Goal: Communication & Community: Answer question/provide support

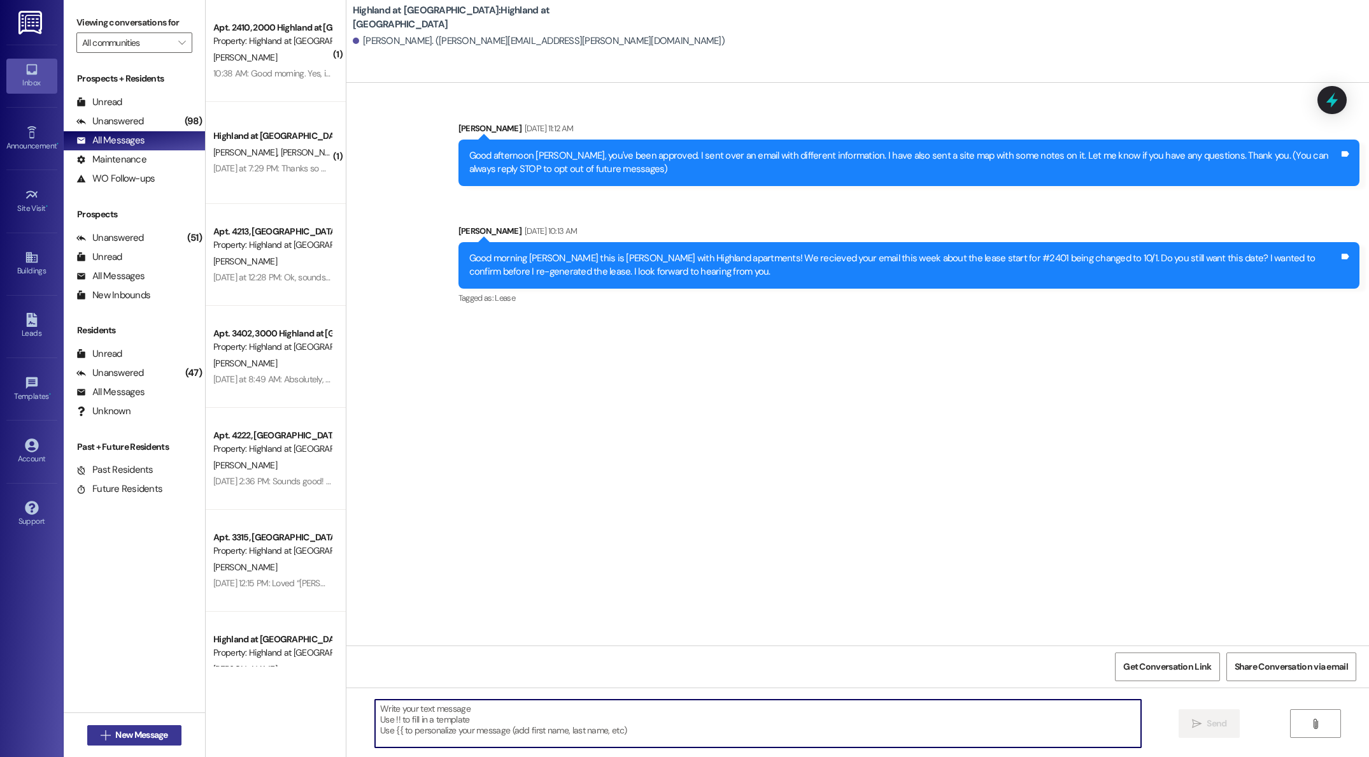
click at [128, 737] on span "New Message" at bounding box center [141, 734] width 52 height 13
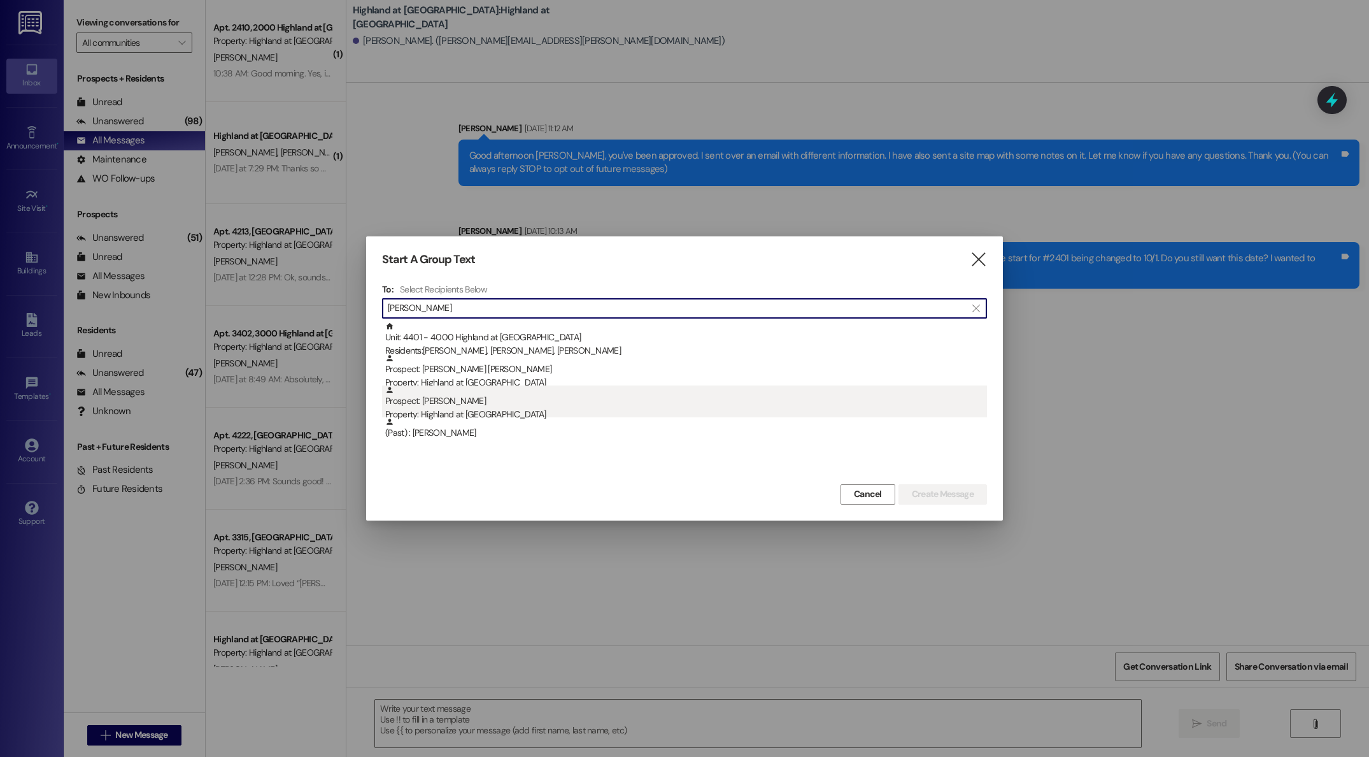
type input "[PERSON_NAME]"
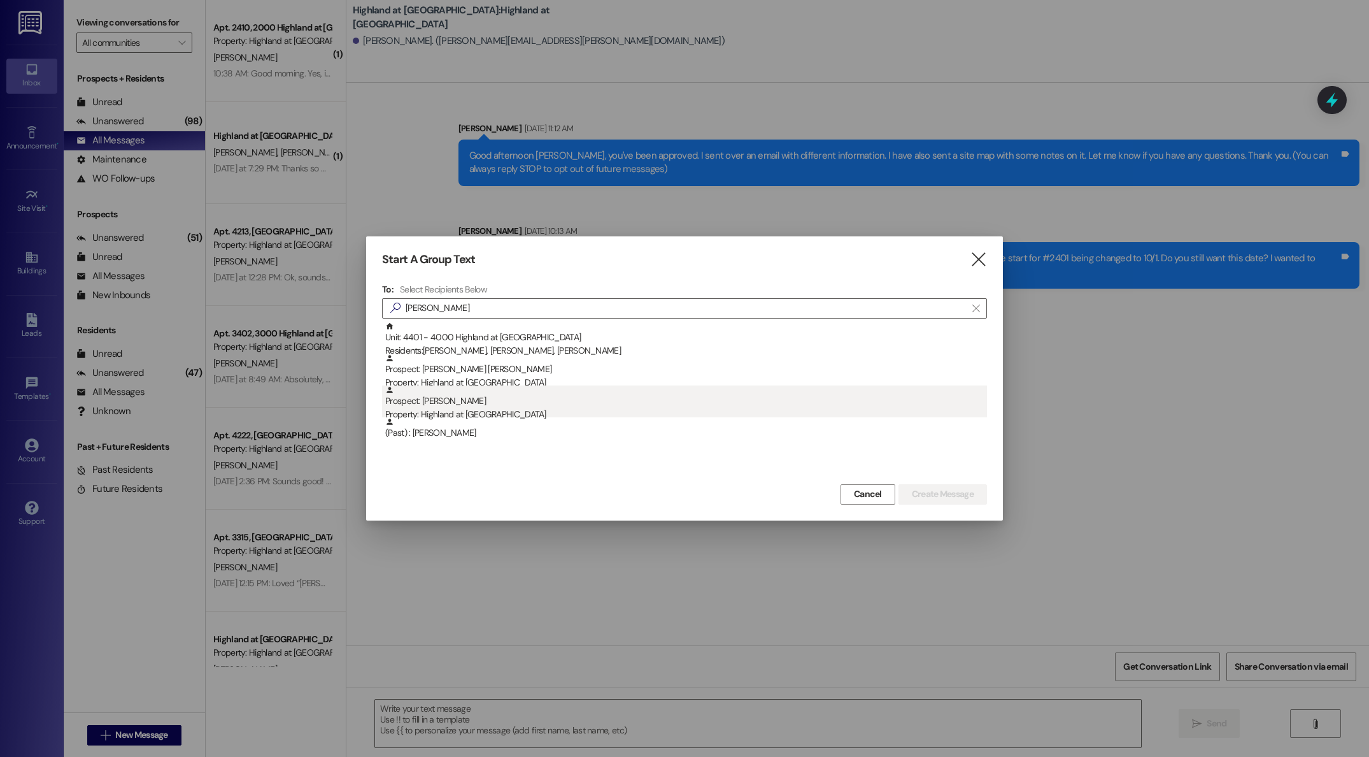
click at [464, 408] on div "Property: Highland at [GEOGRAPHIC_DATA]" at bounding box center [686, 414] width 602 height 13
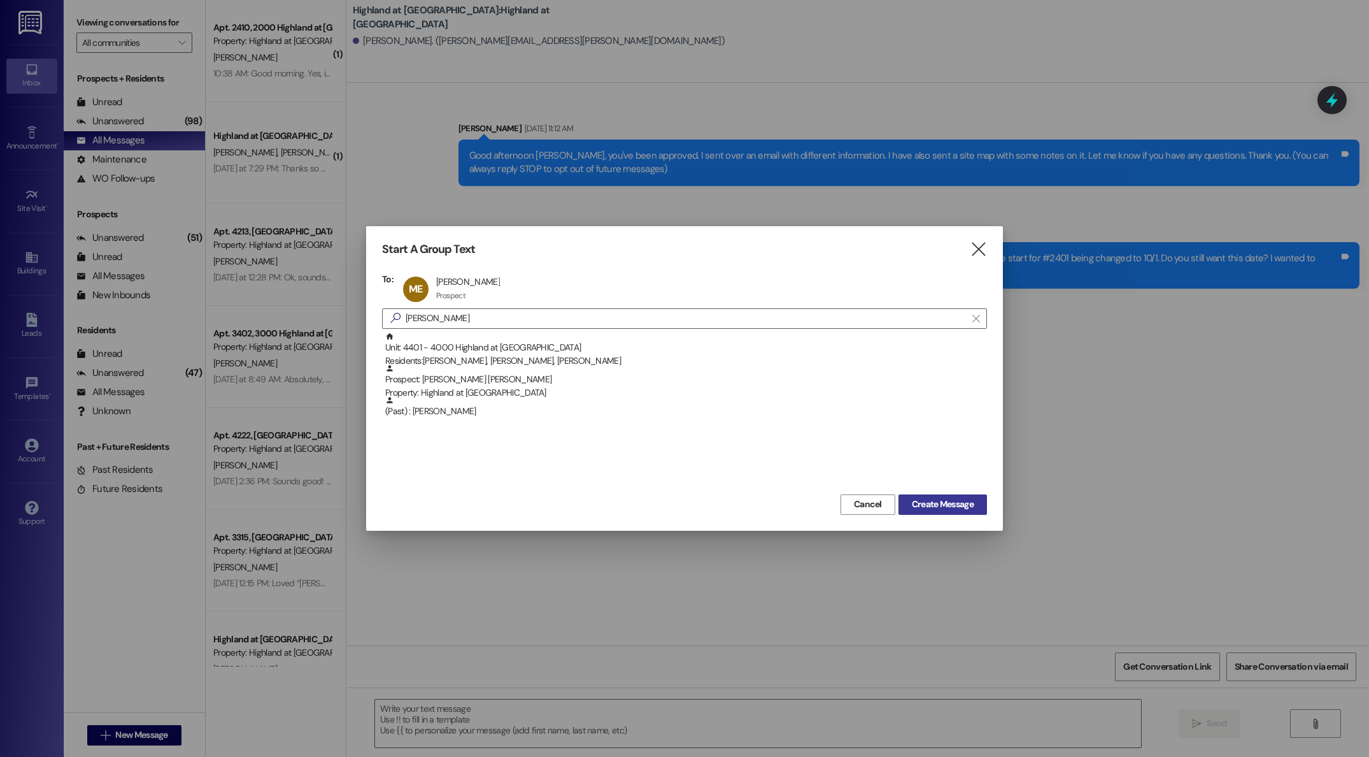
click at [947, 513] on button "Create Message" at bounding box center [943, 504] width 89 height 20
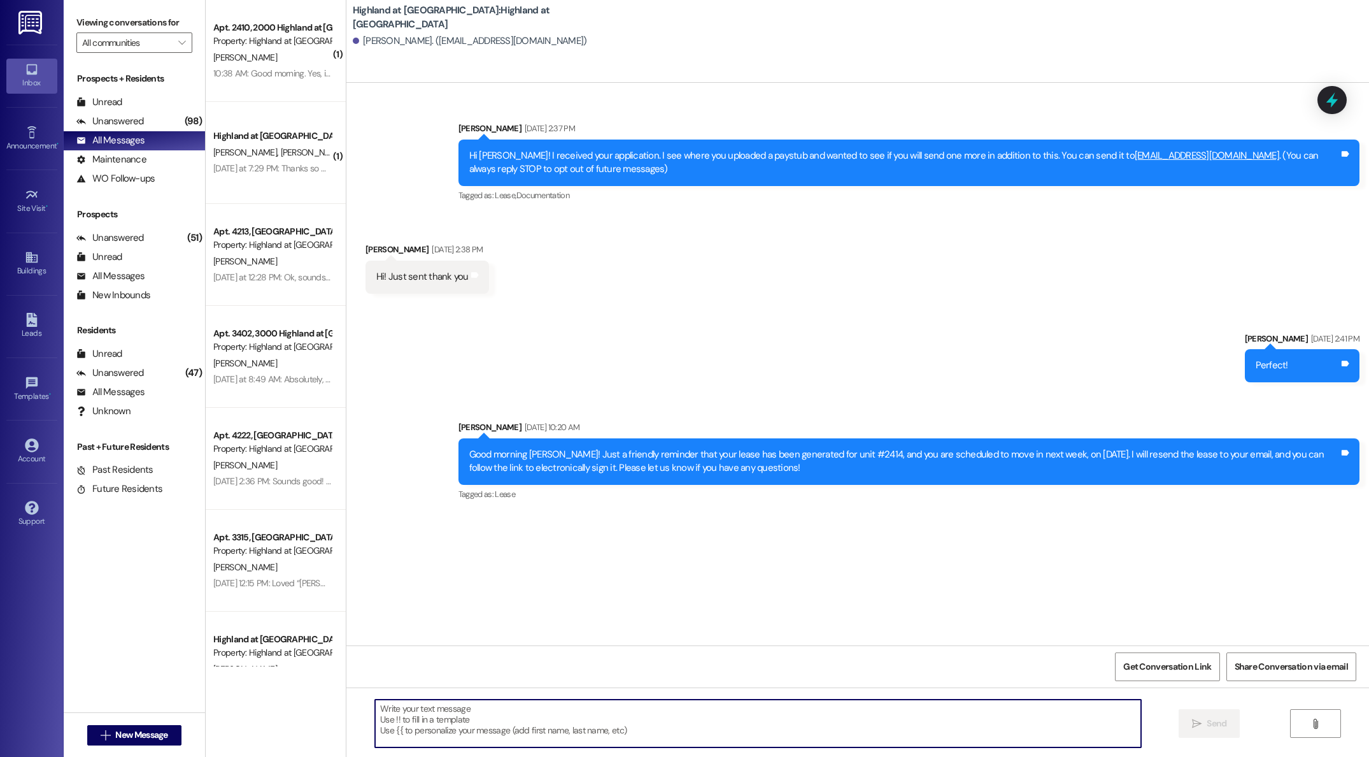
click at [574, 706] on textarea at bounding box center [758, 723] width 766 height 48
type textarea "A"
type textarea "Good afternoon, I am just following up with you to see if you have any question…"
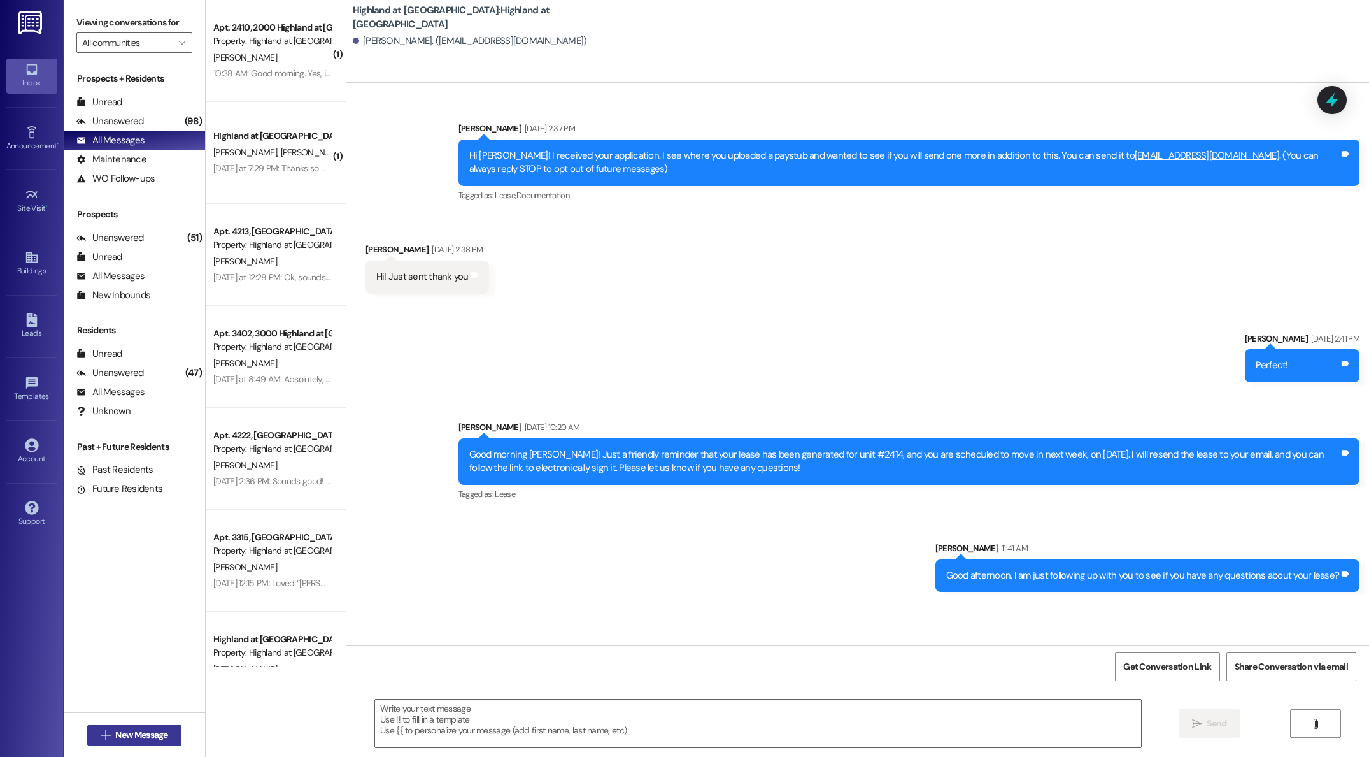
click at [125, 730] on span "New Message" at bounding box center [141, 734] width 52 height 13
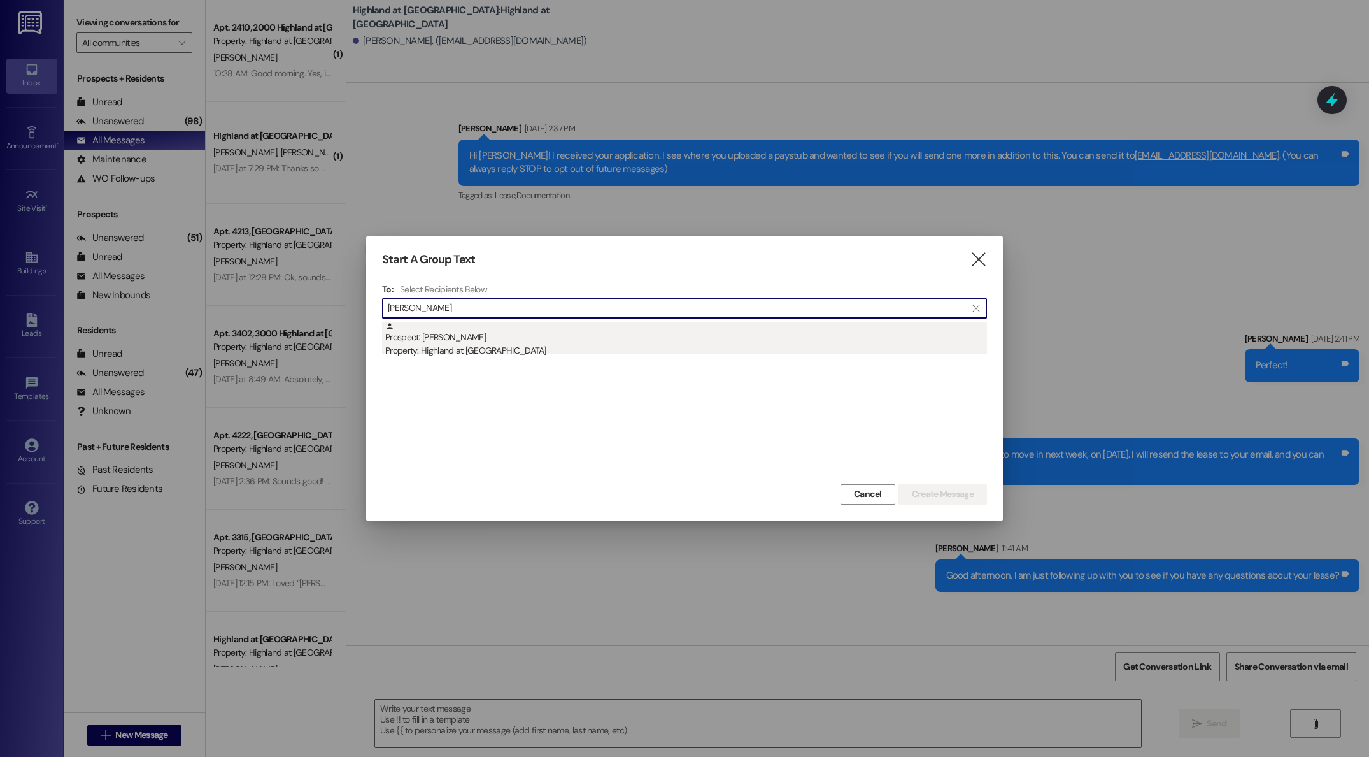
type input "james tay"
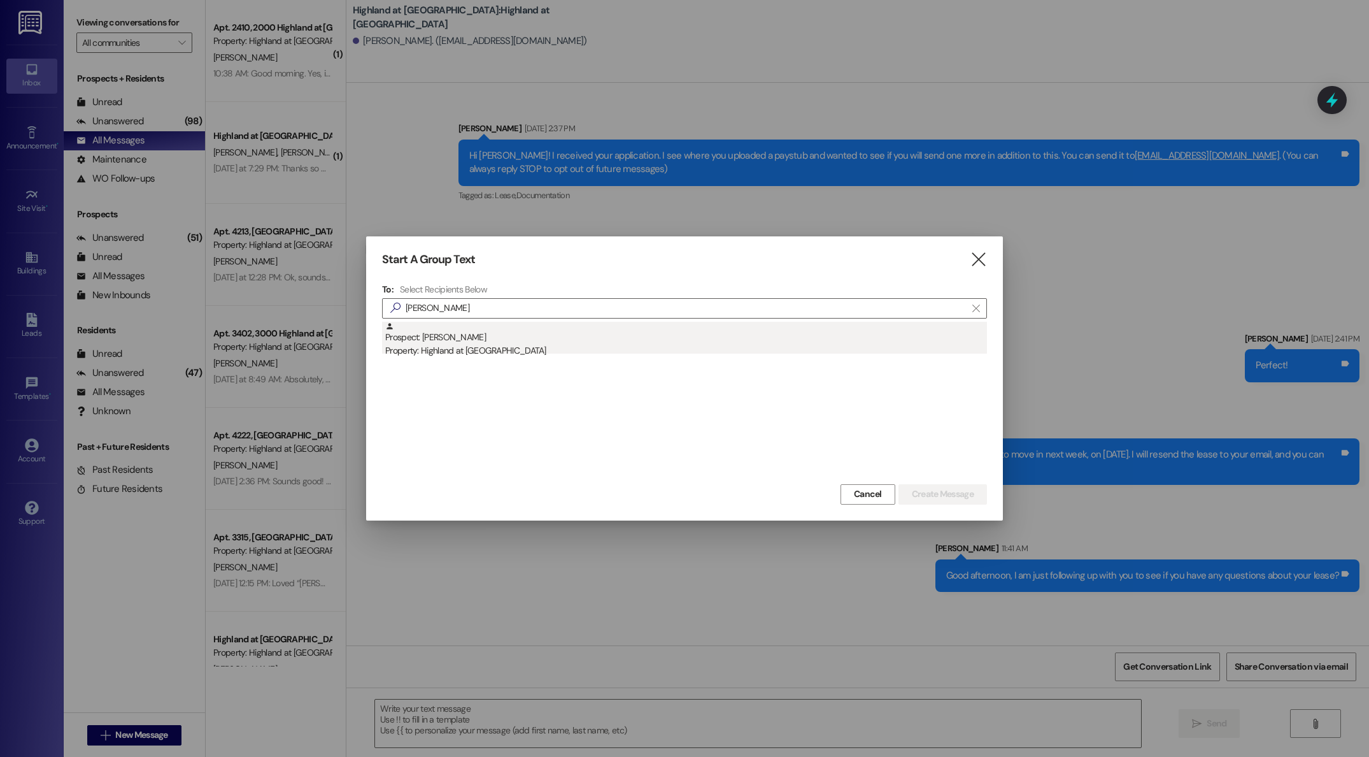
click at [444, 348] on div "Property: Highland at [GEOGRAPHIC_DATA]" at bounding box center [686, 350] width 602 height 13
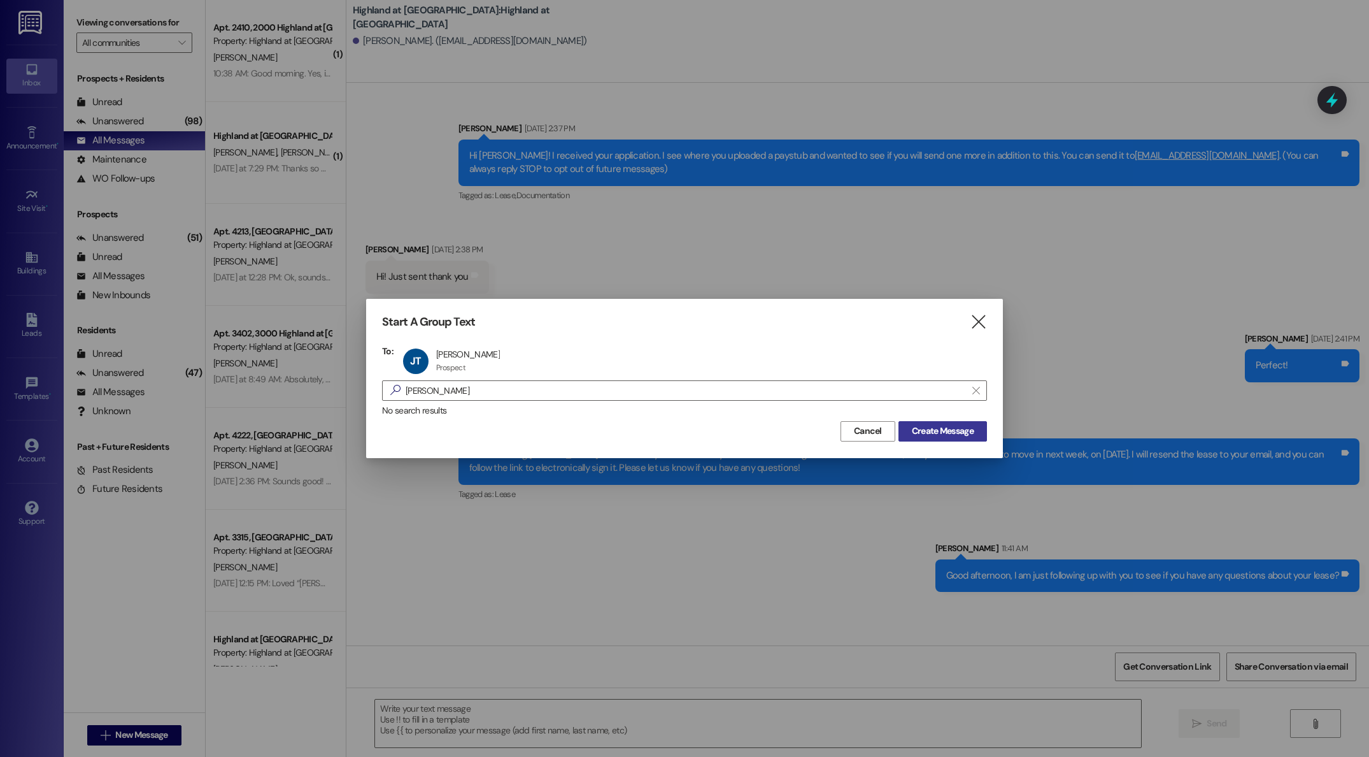
click at [927, 429] on span "Create Message" at bounding box center [943, 430] width 62 height 13
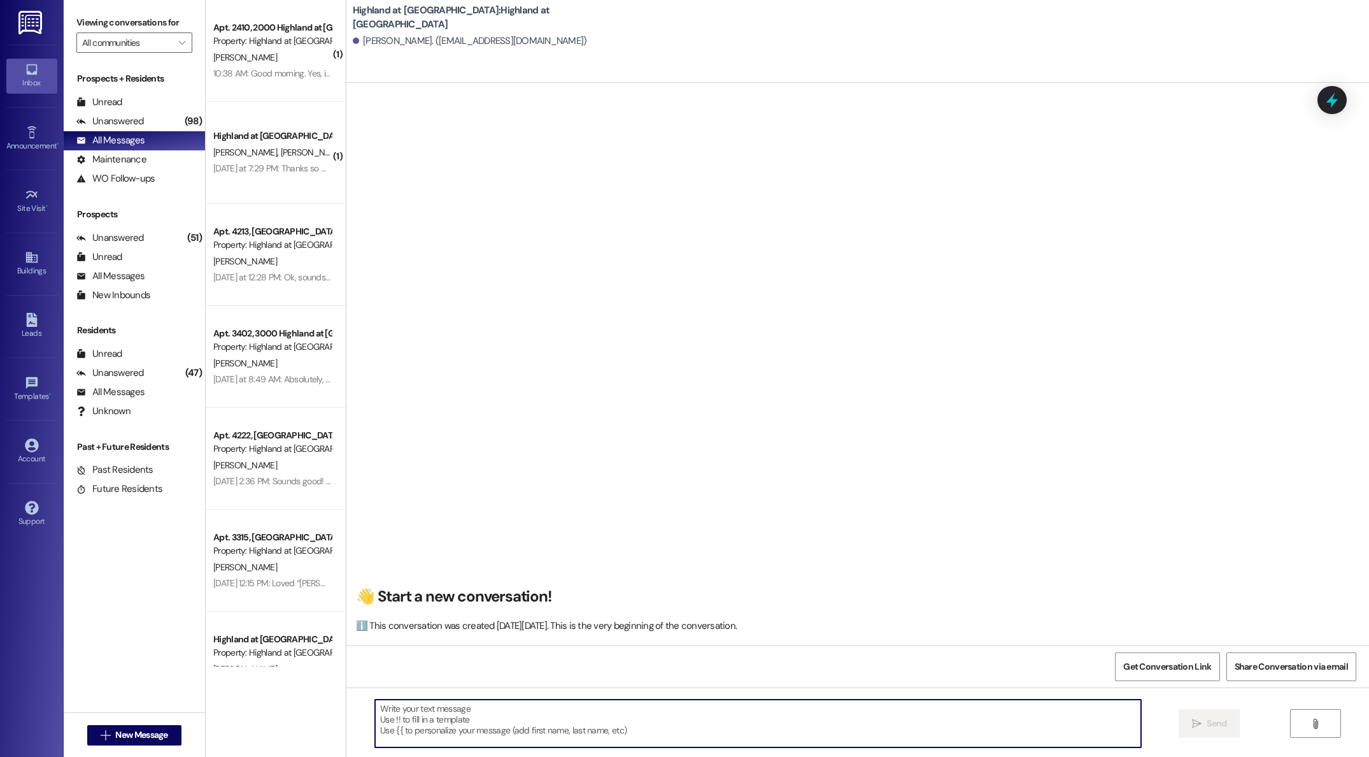
click at [543, 725] on textarea at bounding box center [758, 723] width 766 height 48
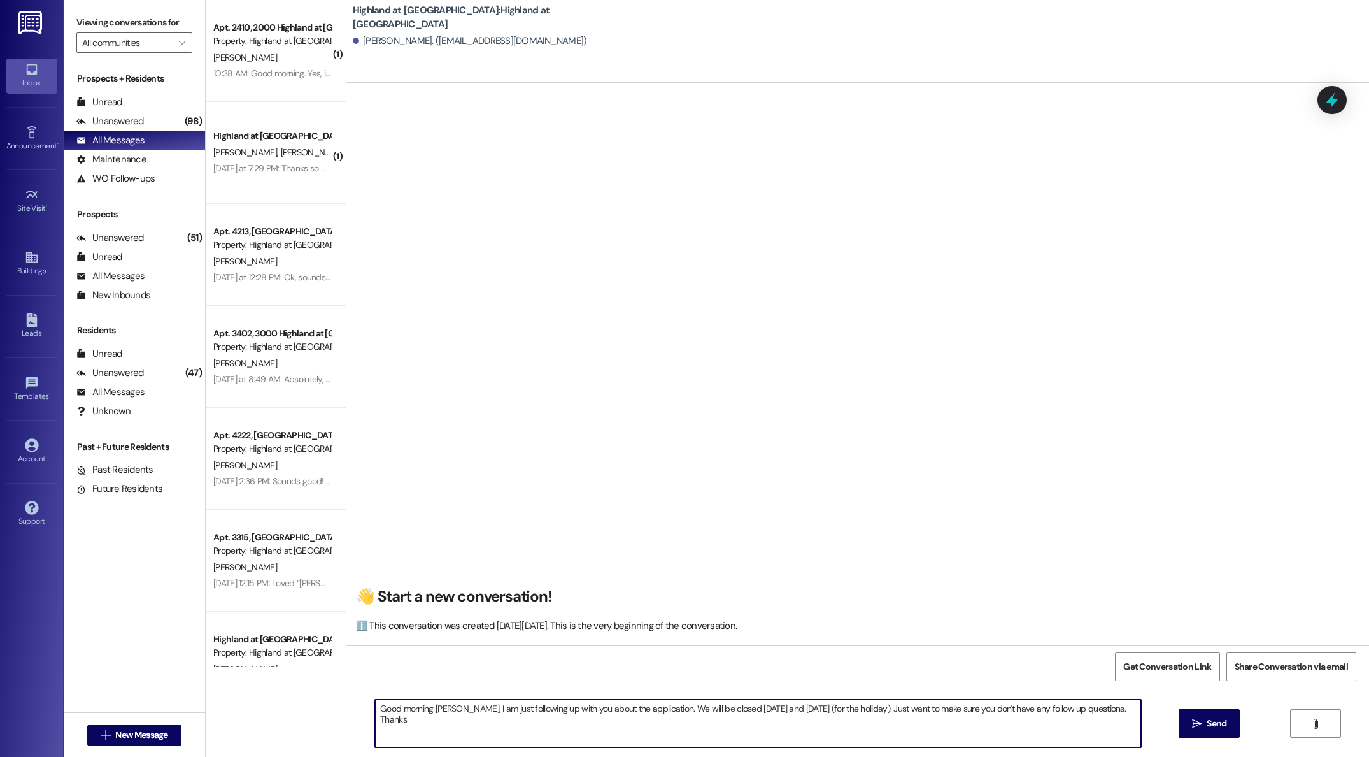
type textarea "Good morning Hazel, I am just following up with you about the application. We w…"
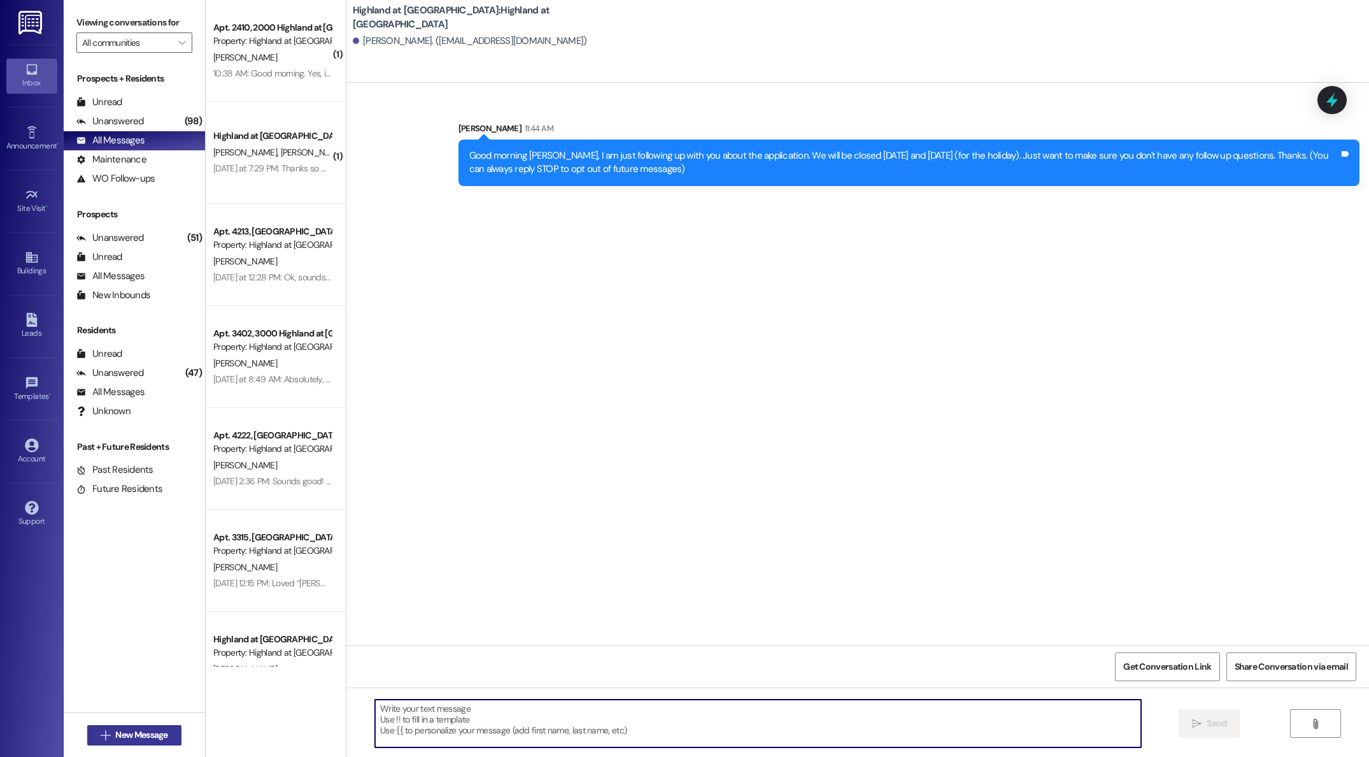
click at [102, 732] on icon "" at bounding box center [106, 735] width 10 height 10
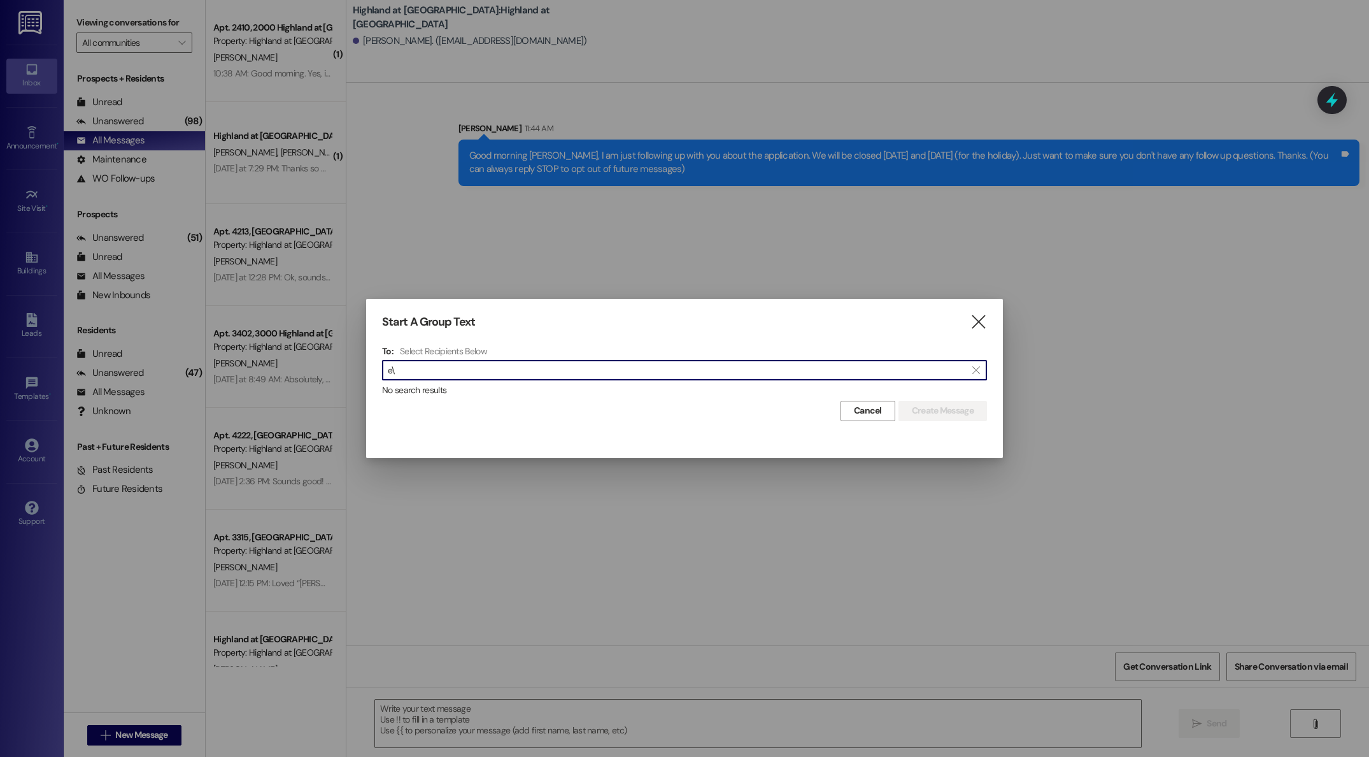
type input "e"
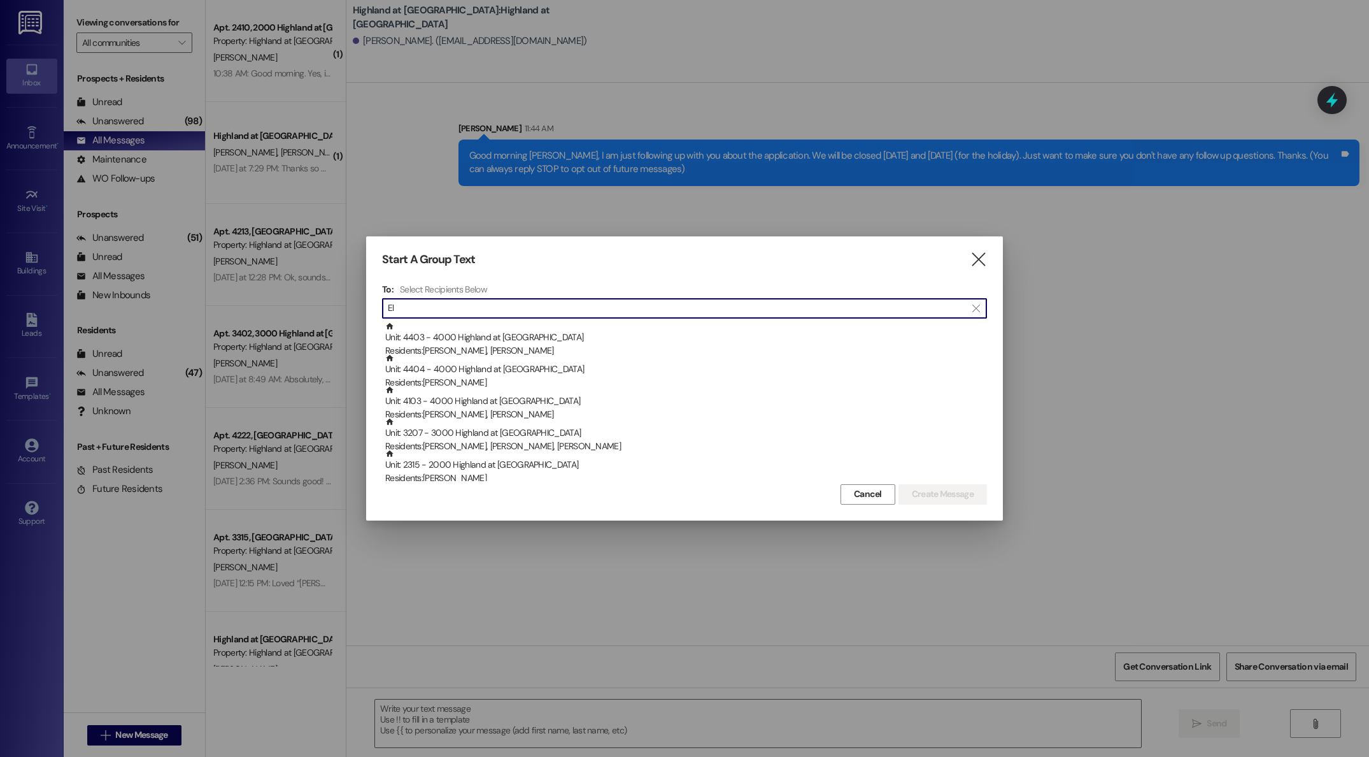
type input "E"
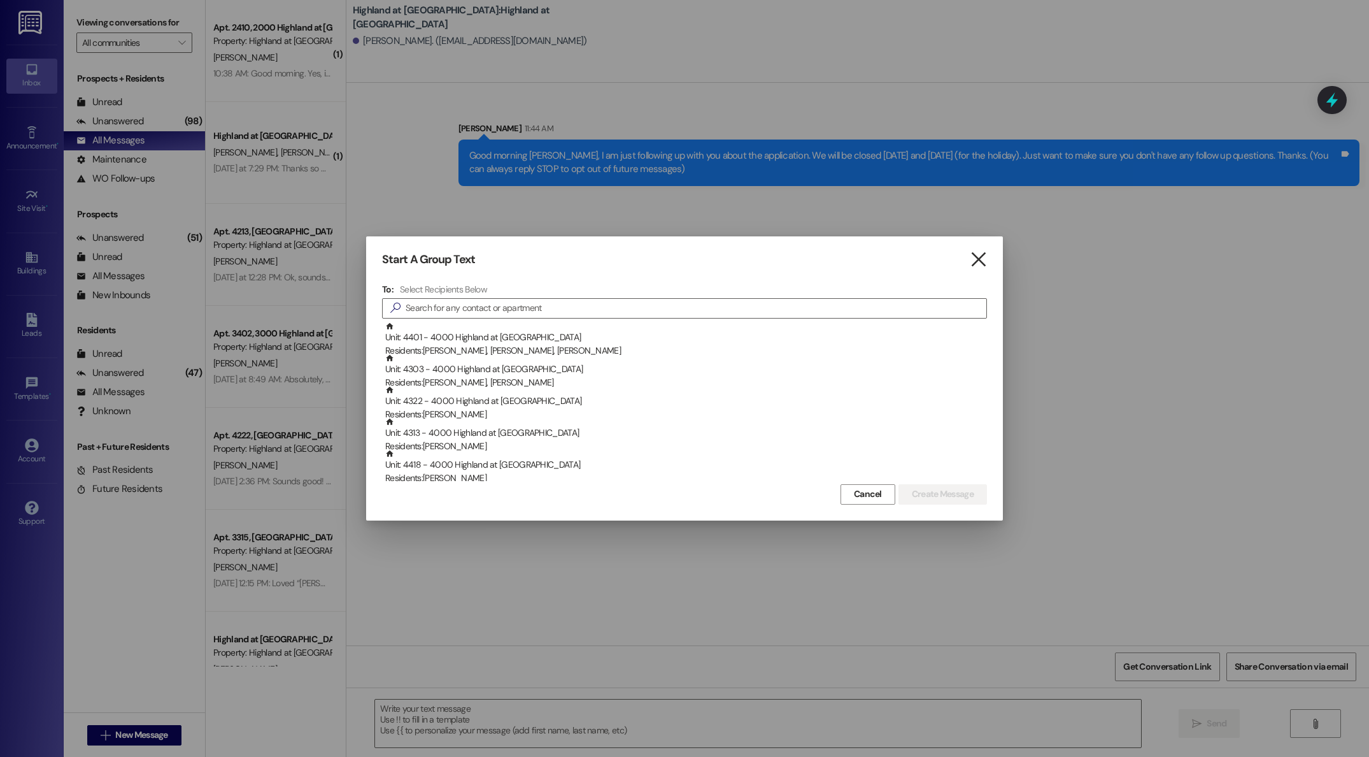
click at [979, 262] on icon "" at bounding box center [978, 259] width 17 height 13
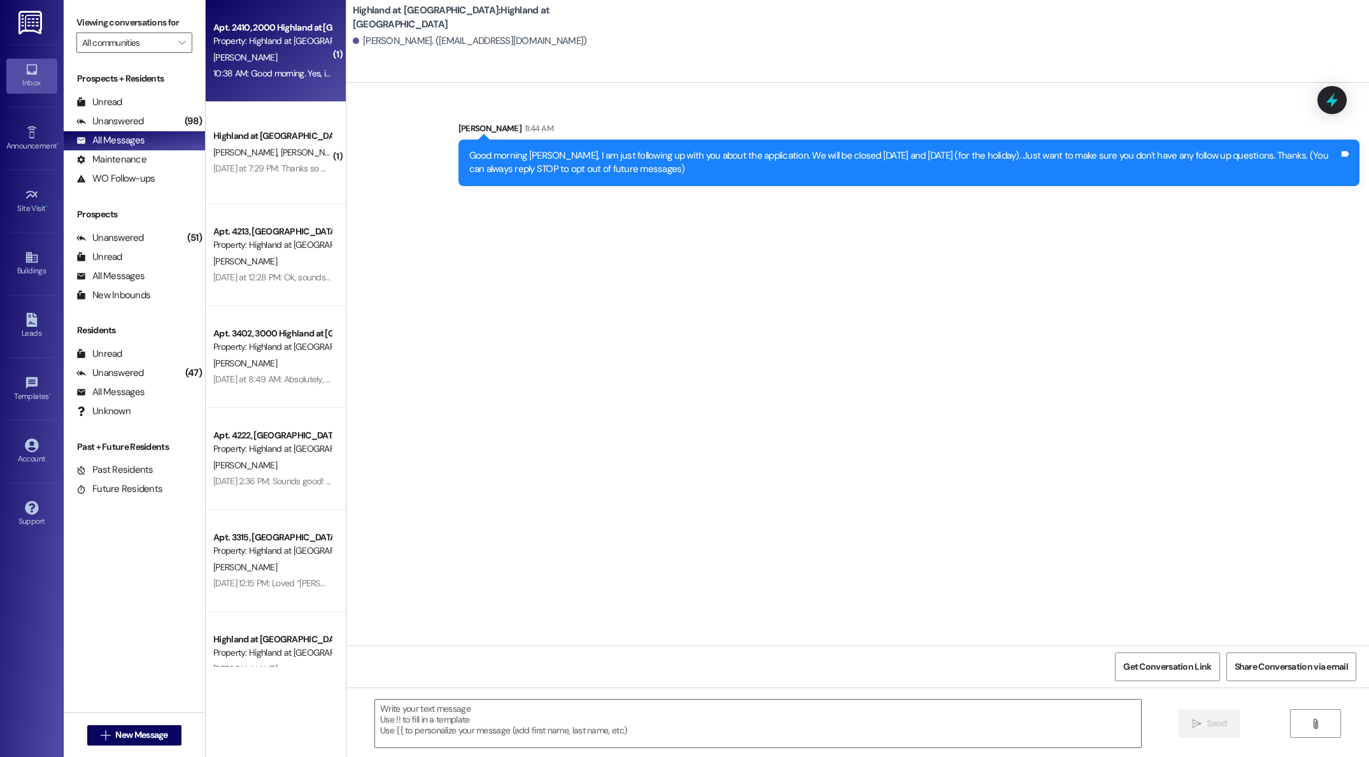
click at [303, 39] on div "Property: Highland at [GEOGRAPHIC_DATA]" at bounding box center [272, 40] width 118 height 13
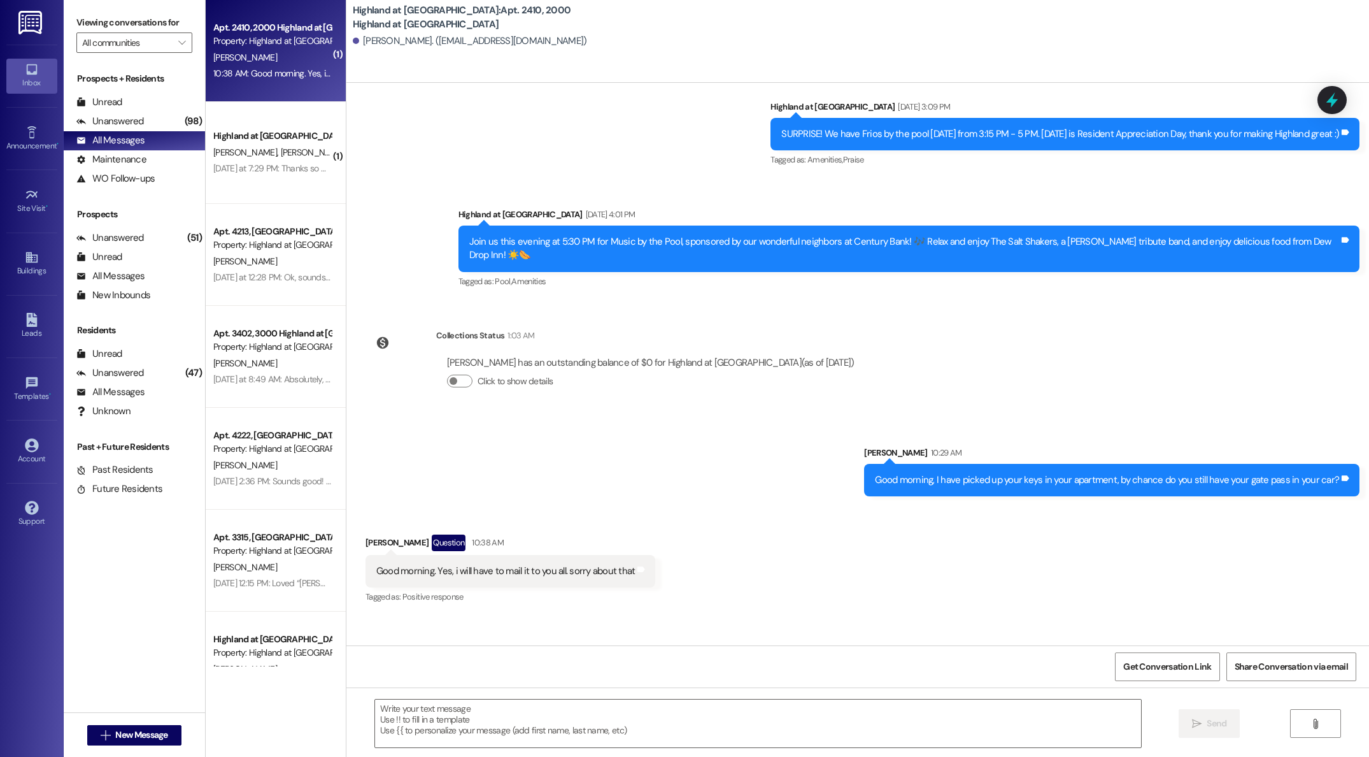
scroll to position [16749, 0]
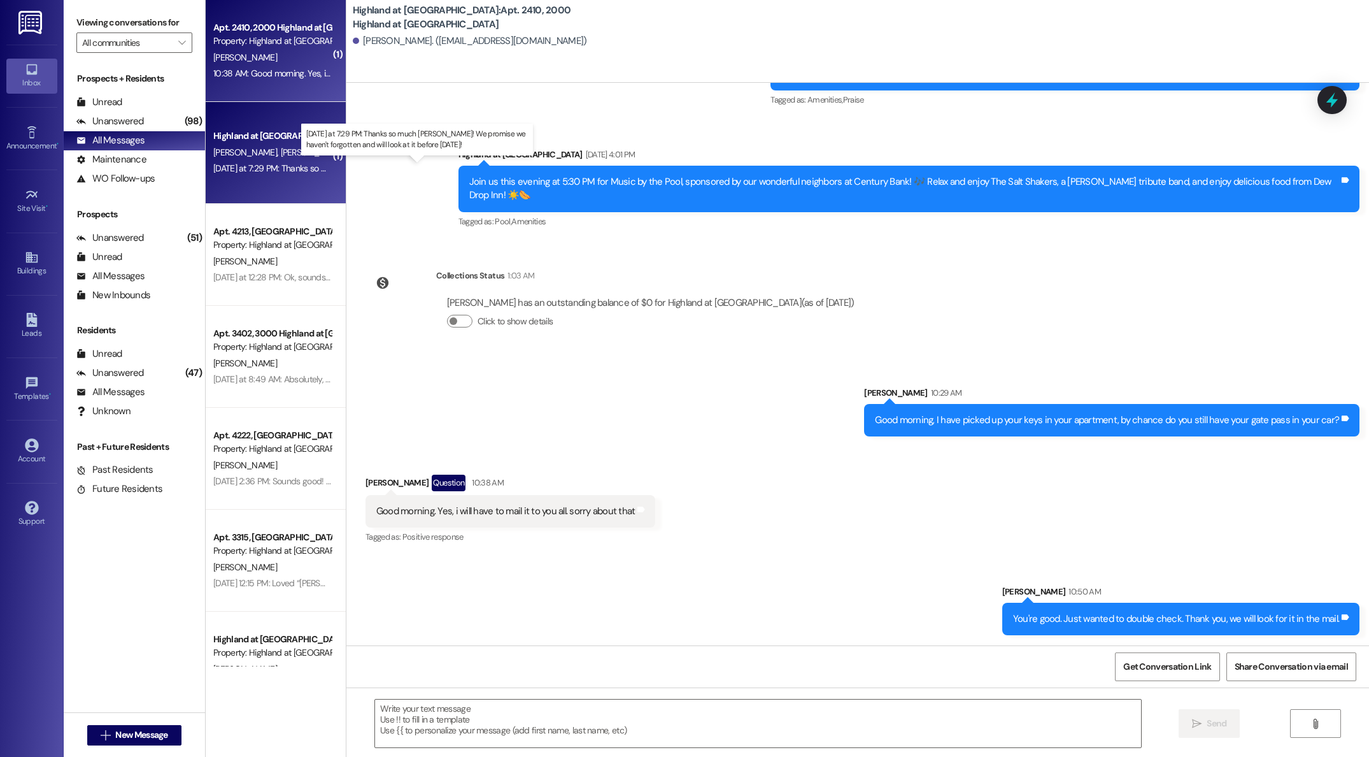
click at [271, 173] on div "Yesterday at 7:29 PM: Thanks so much Rosemary! We promise we haven't forgotten …" at bounding box center [432, 167] width 438 height 11
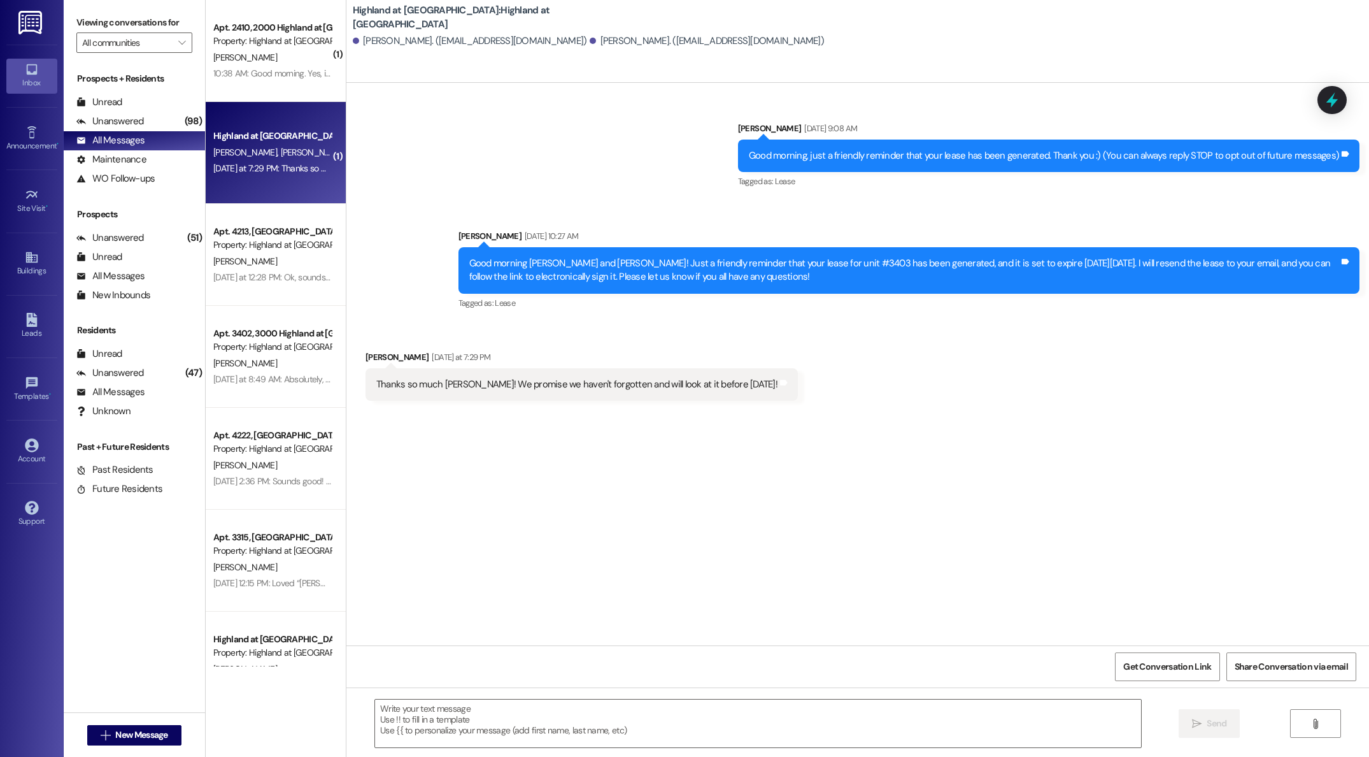
scroll to position [0, 0]
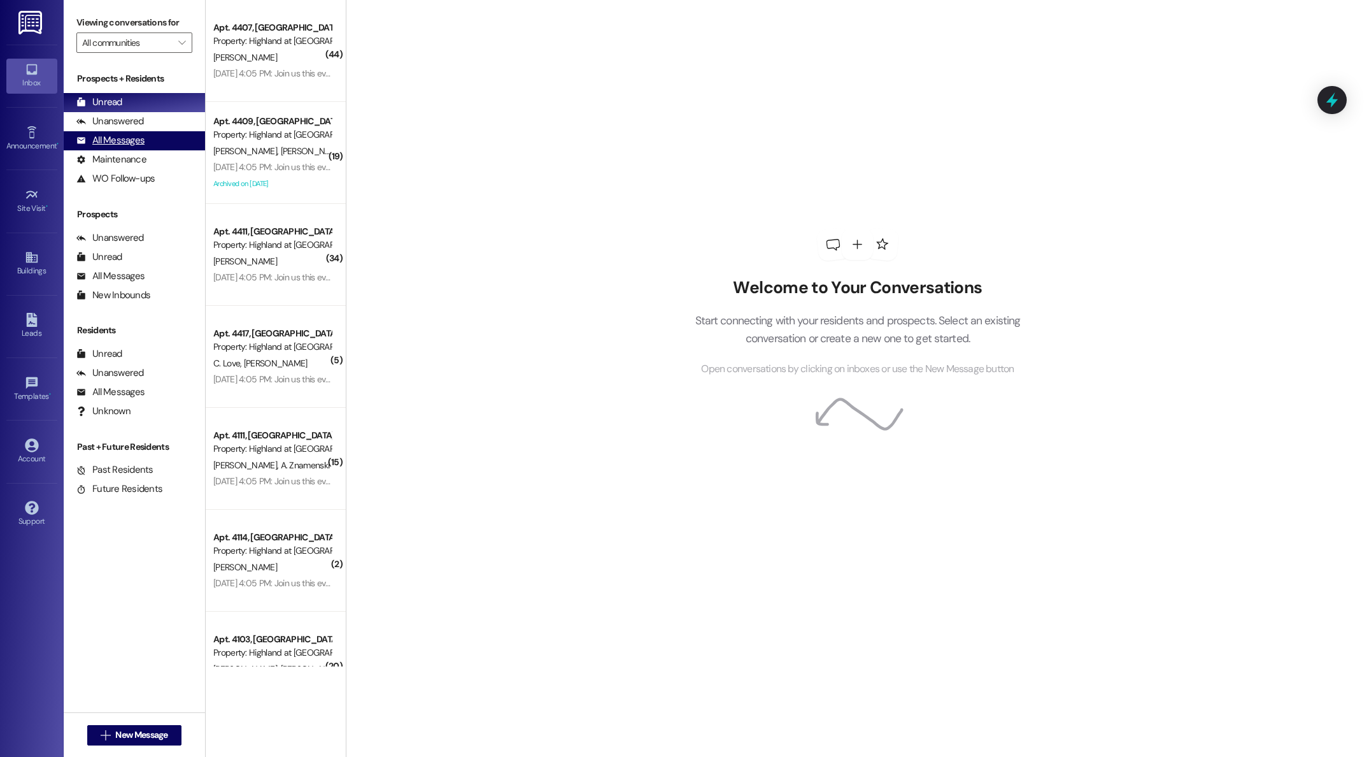
click at [115, 138] on div "All Messages" at bounding box center [110, 140] width 68 height 13
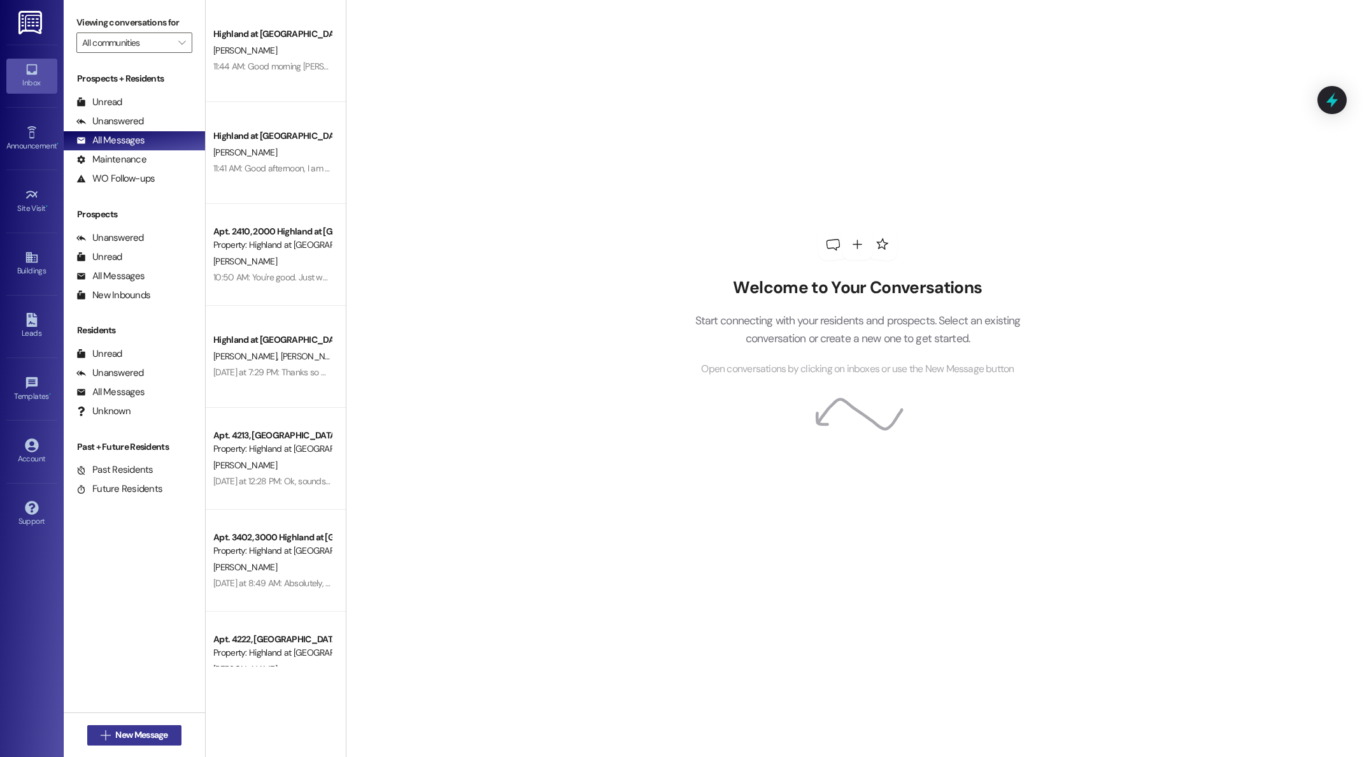
click at [160, 730] on span "New Message" at bounding box center [141, 734] width 52 height 13
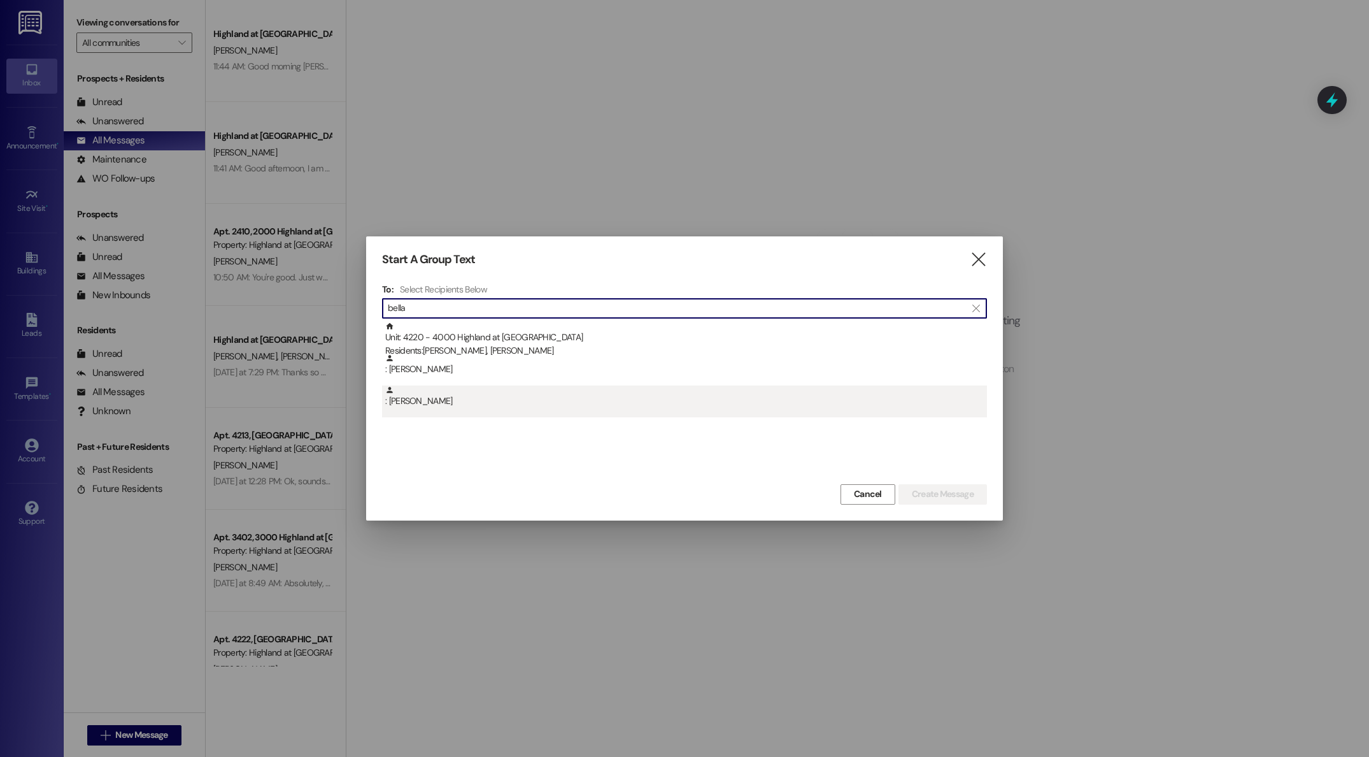
type input "bella"
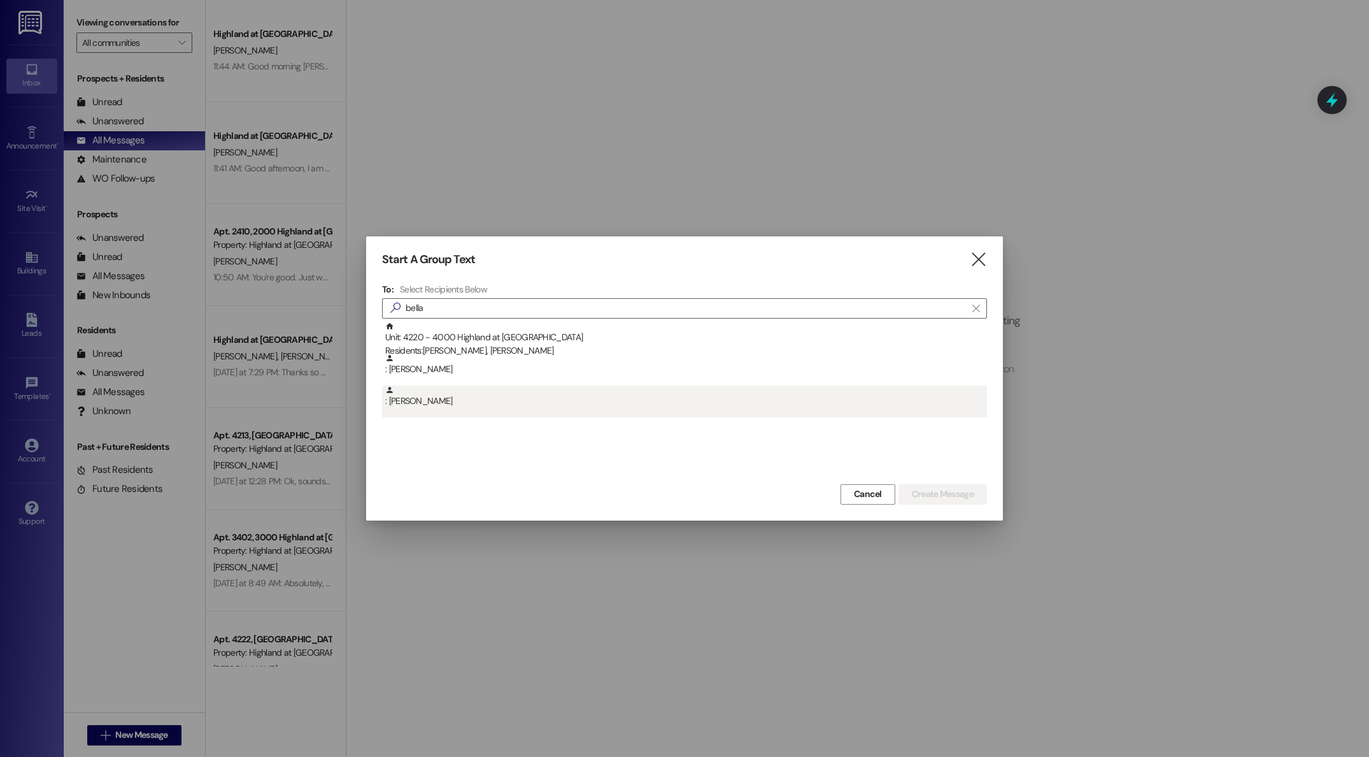
click at [413, 397] on div ": Frances Nunley" at bounding box center [686, 396] width 602 height 22
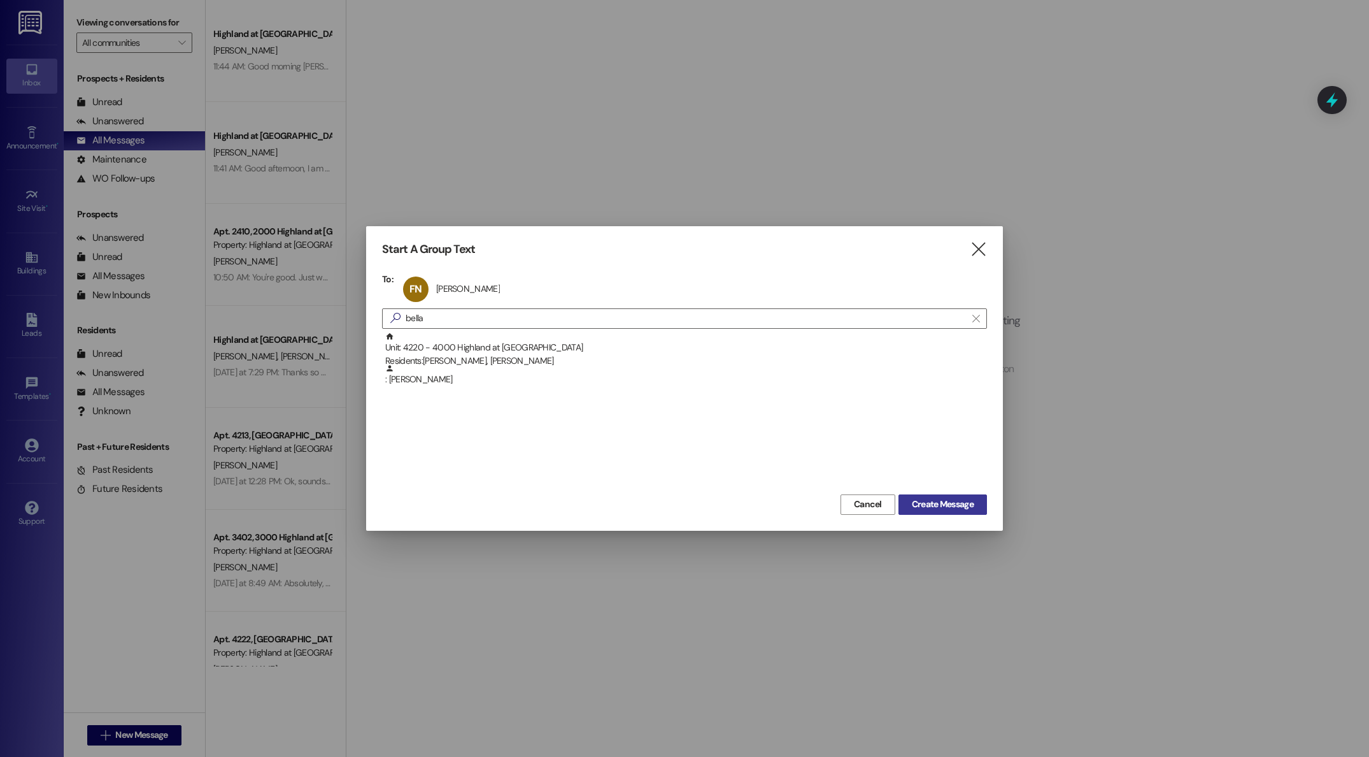
click at [935, 502] on span "Create Message" at bounding box center [943, 503] width 62 height 13
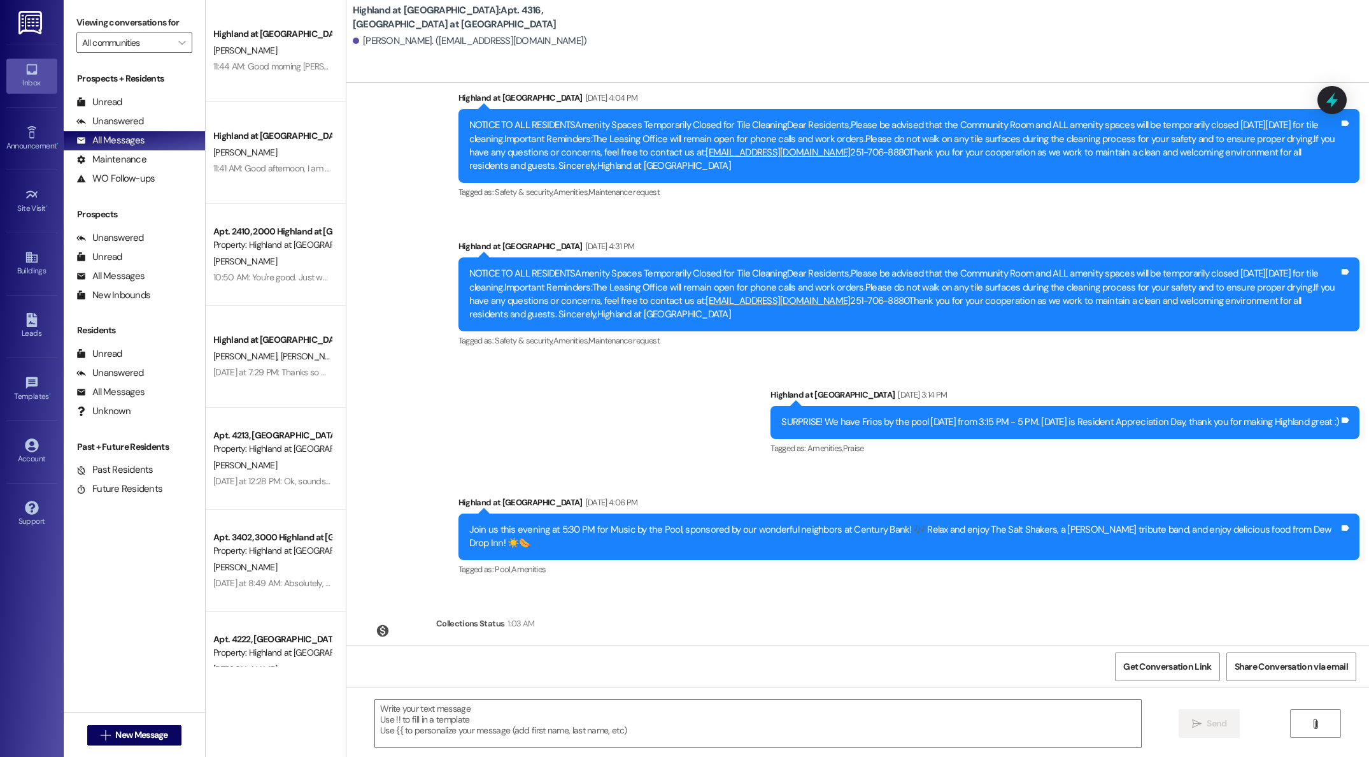
scroll to position [2644, 0]
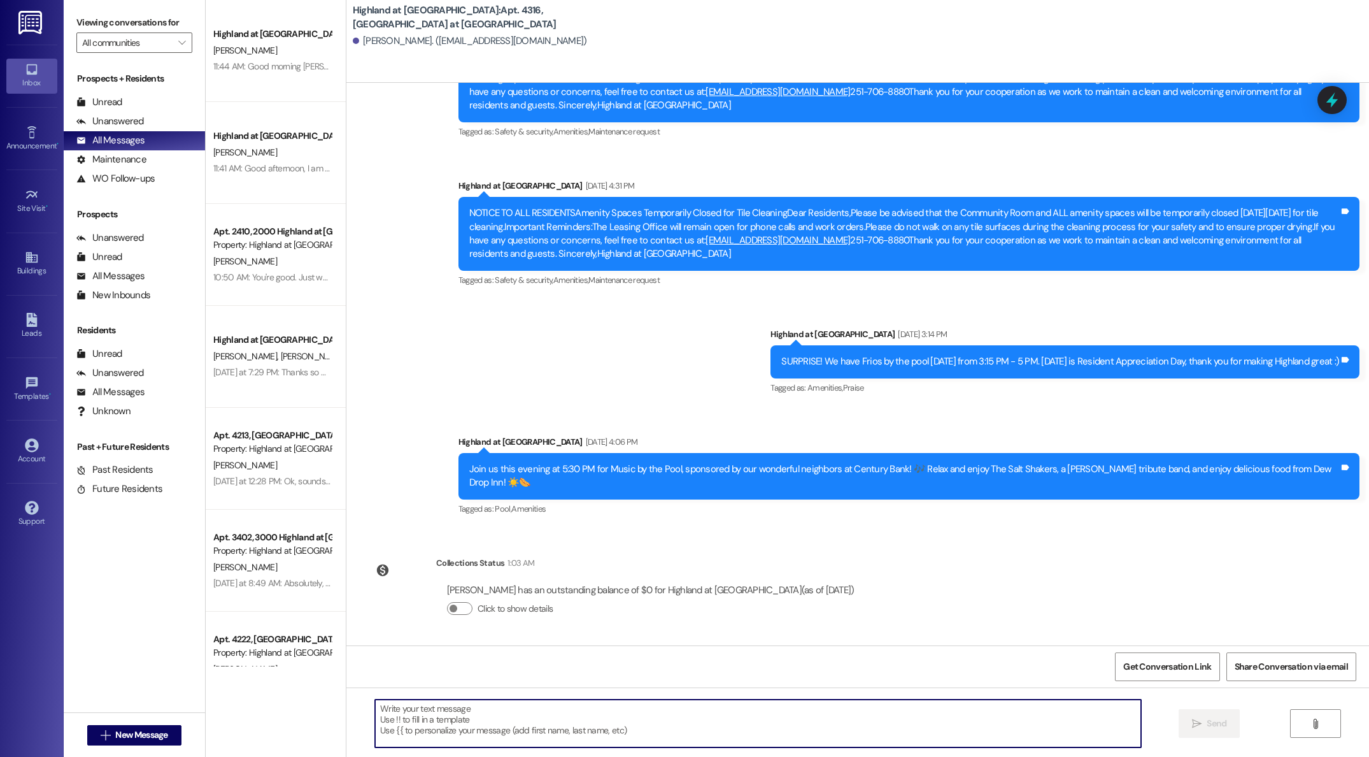
click at [527, 709] on textarea at bounding box center [758, 723] width 766 height 48
type textarea "G"
type textarea "B"
type textarea "Good afternoon, you have some mail at the front office. No biggie if you want t…"
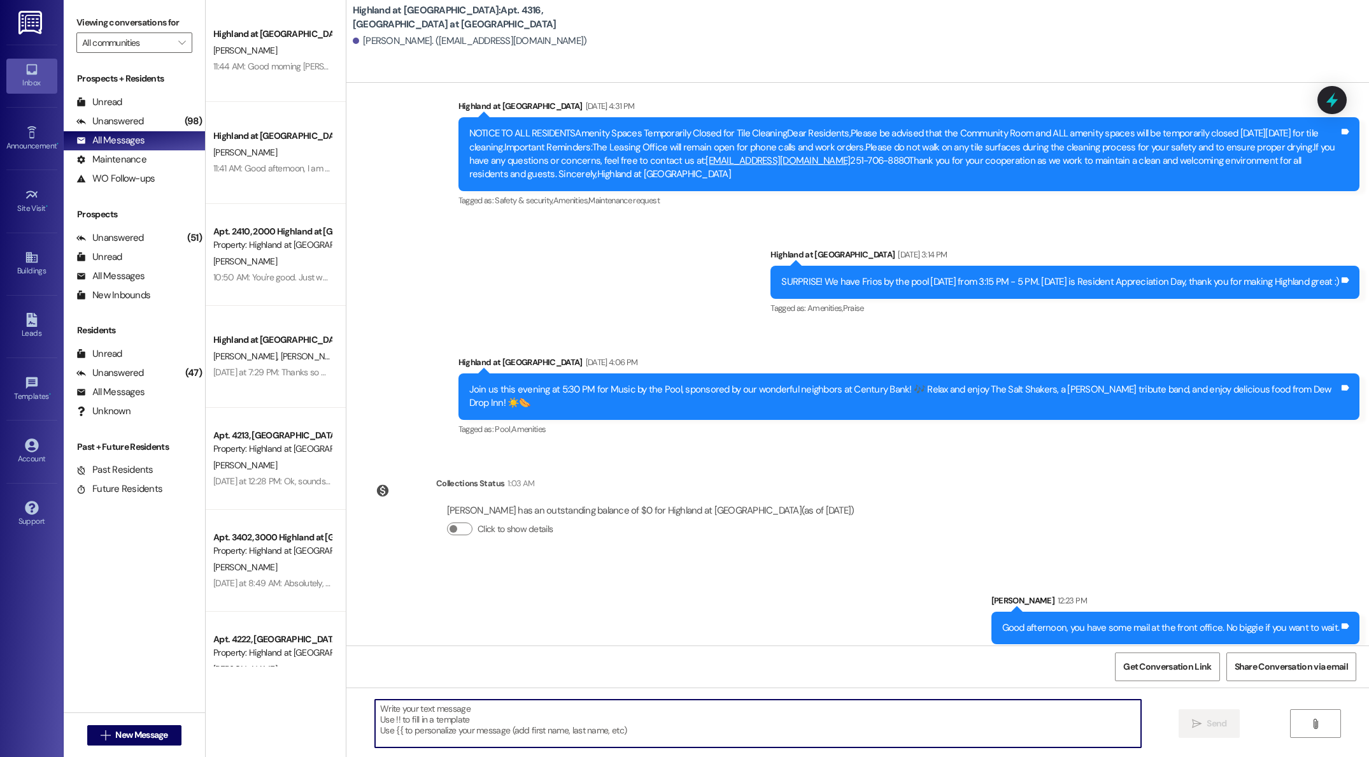
scroll to position [2733, 0]
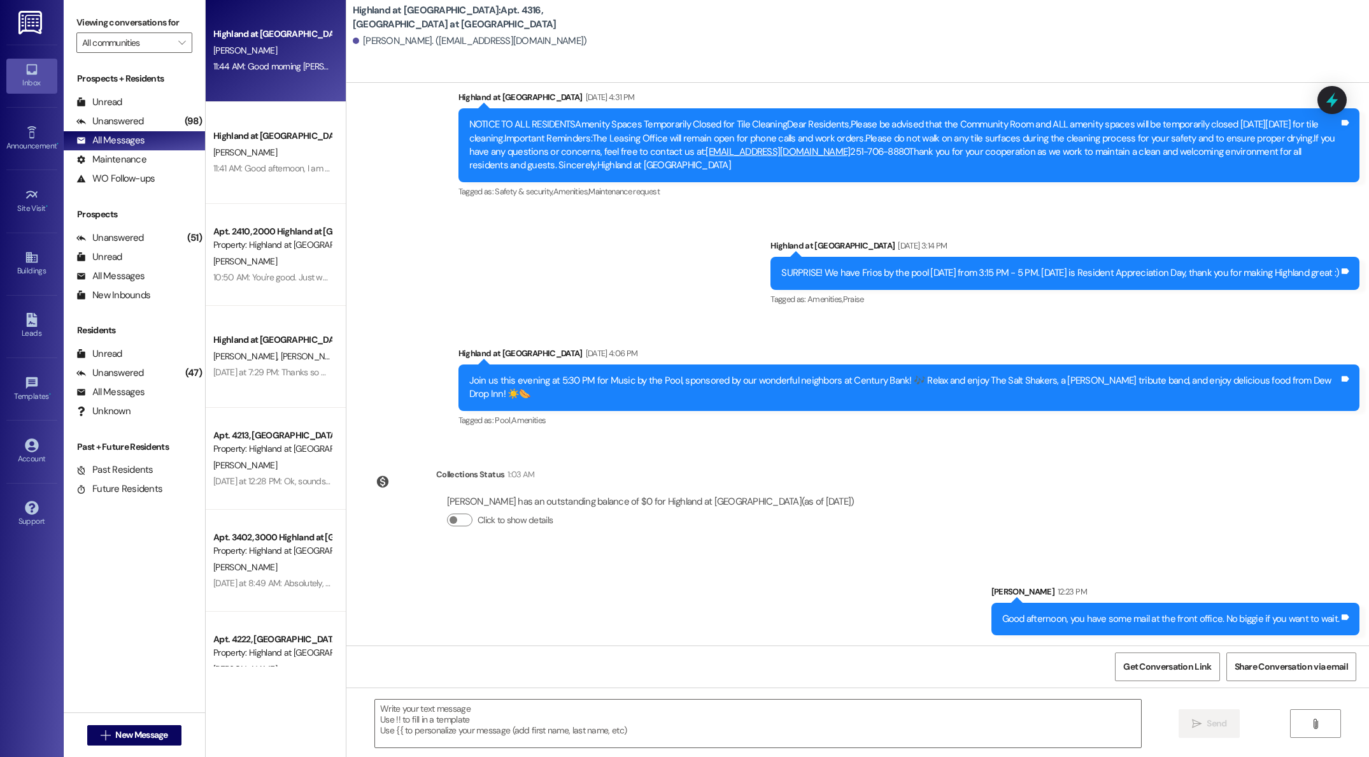
click at [227, 43] on div "[PERSON_NAME]" at bounding box center [272, 51] width 120 height 16
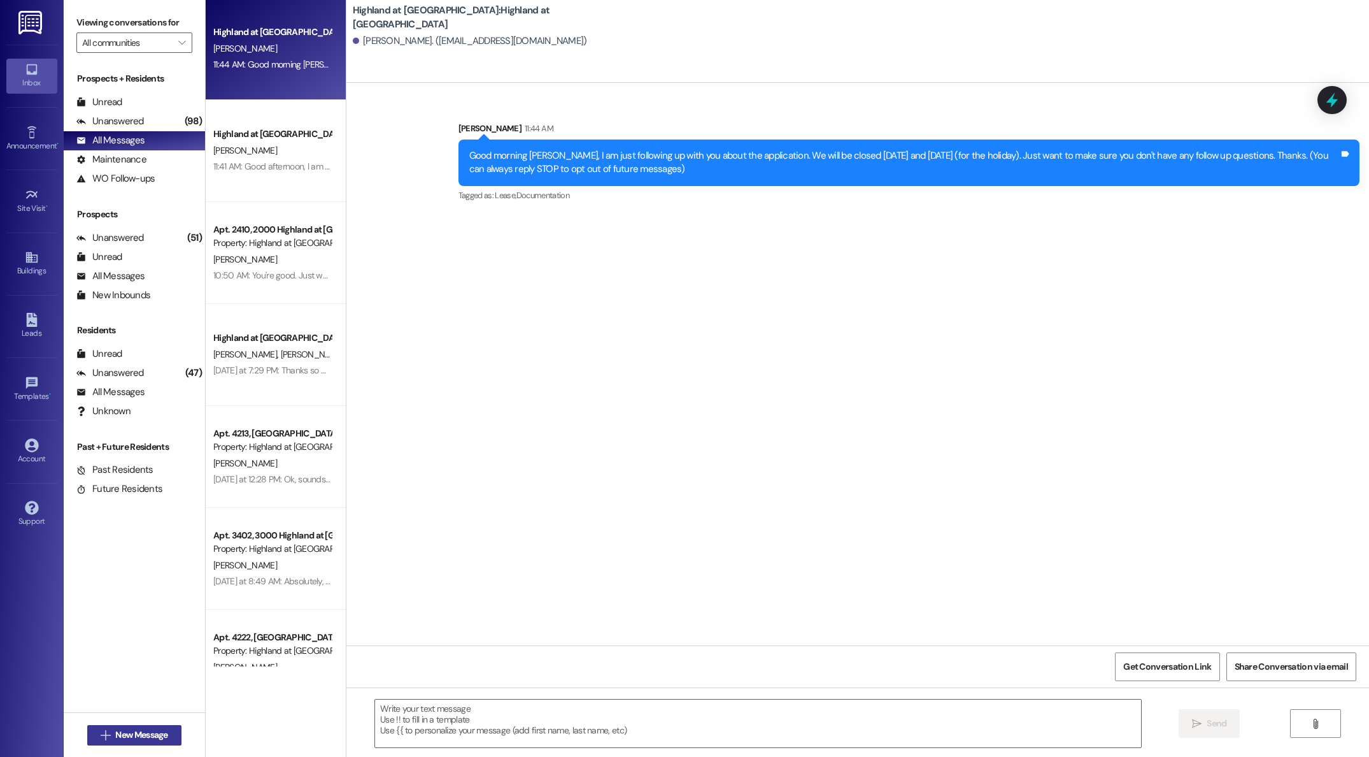
click at [124, 739] on span "New Message" at bounding box center [141, 734] width 52 height 13
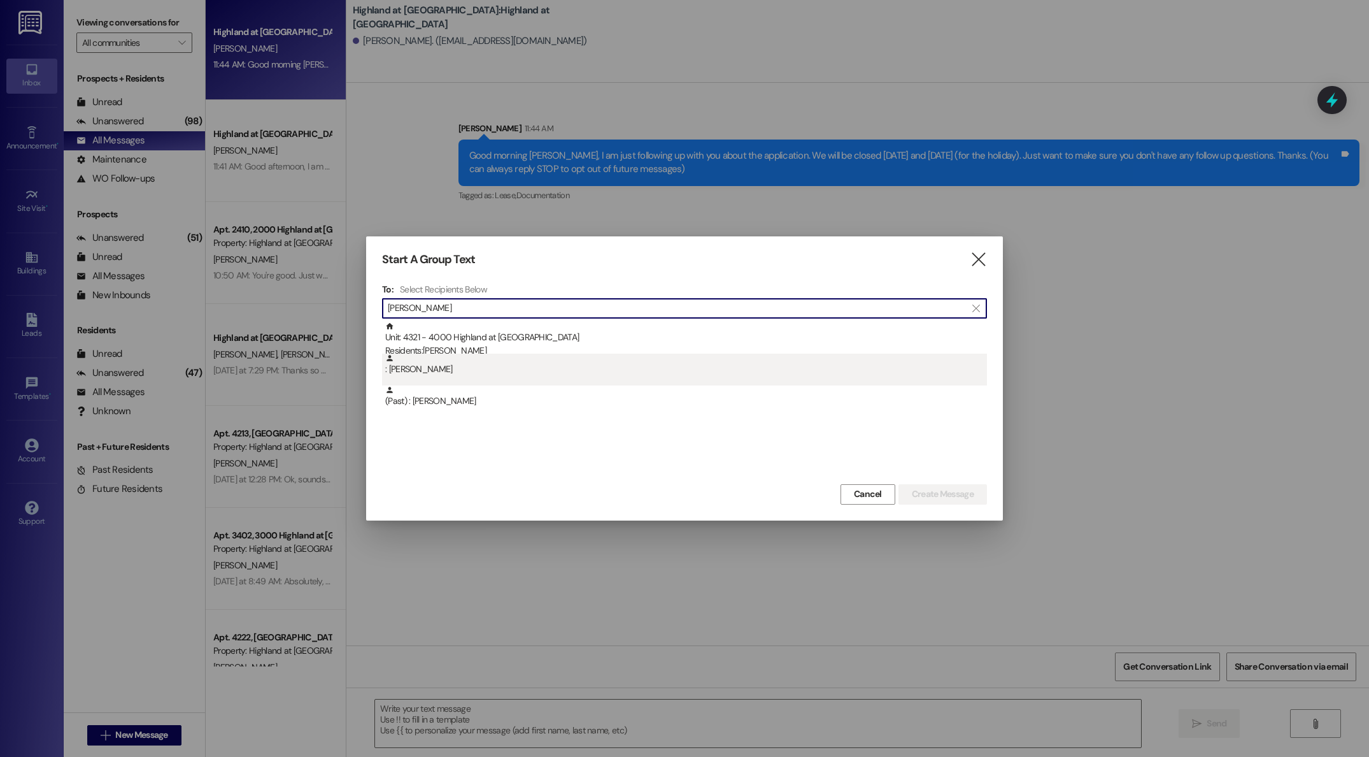
type input "CHLOE"
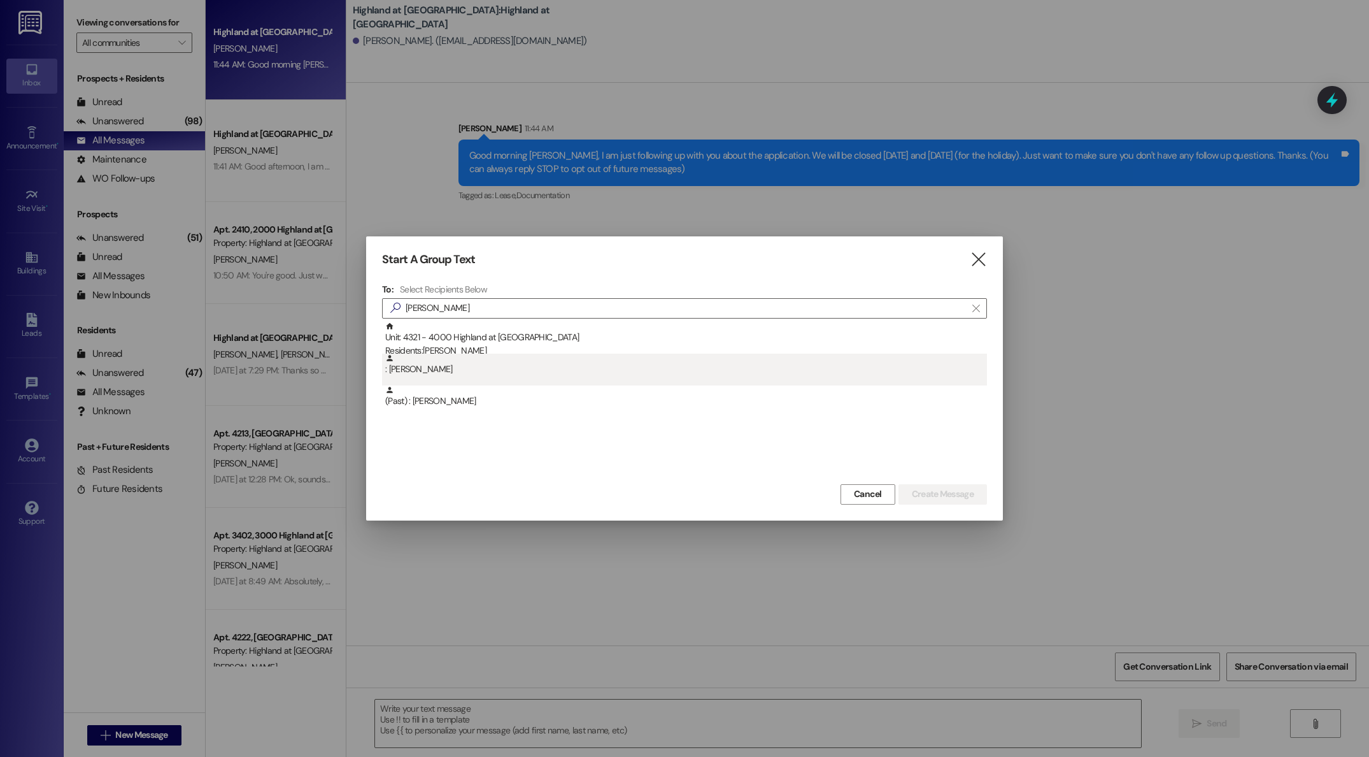
click at [413, 364] on div ": Chloe Adam" at bounding box center [686, 364] width 602 height 22
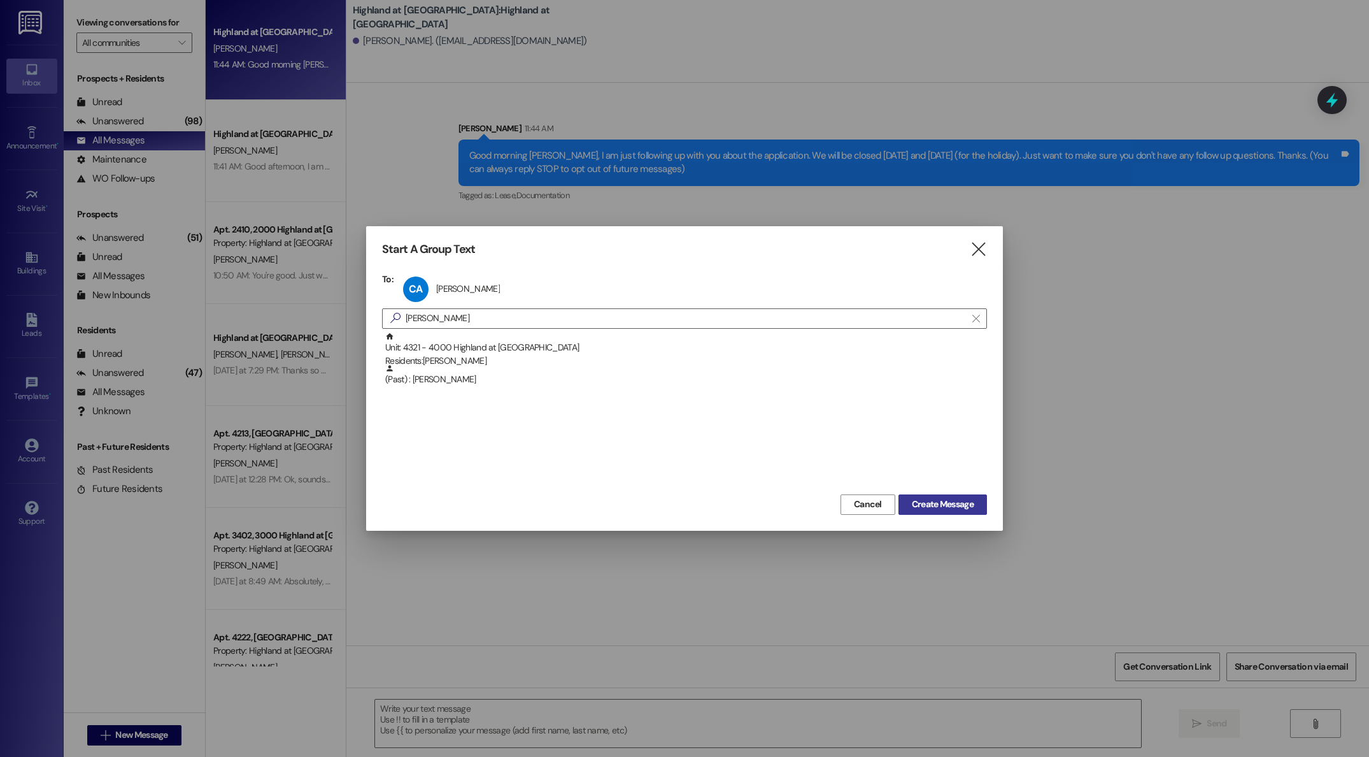
click at [972, 507] on span "Create Message" at bounding box center [943, 503] width 62 height 13
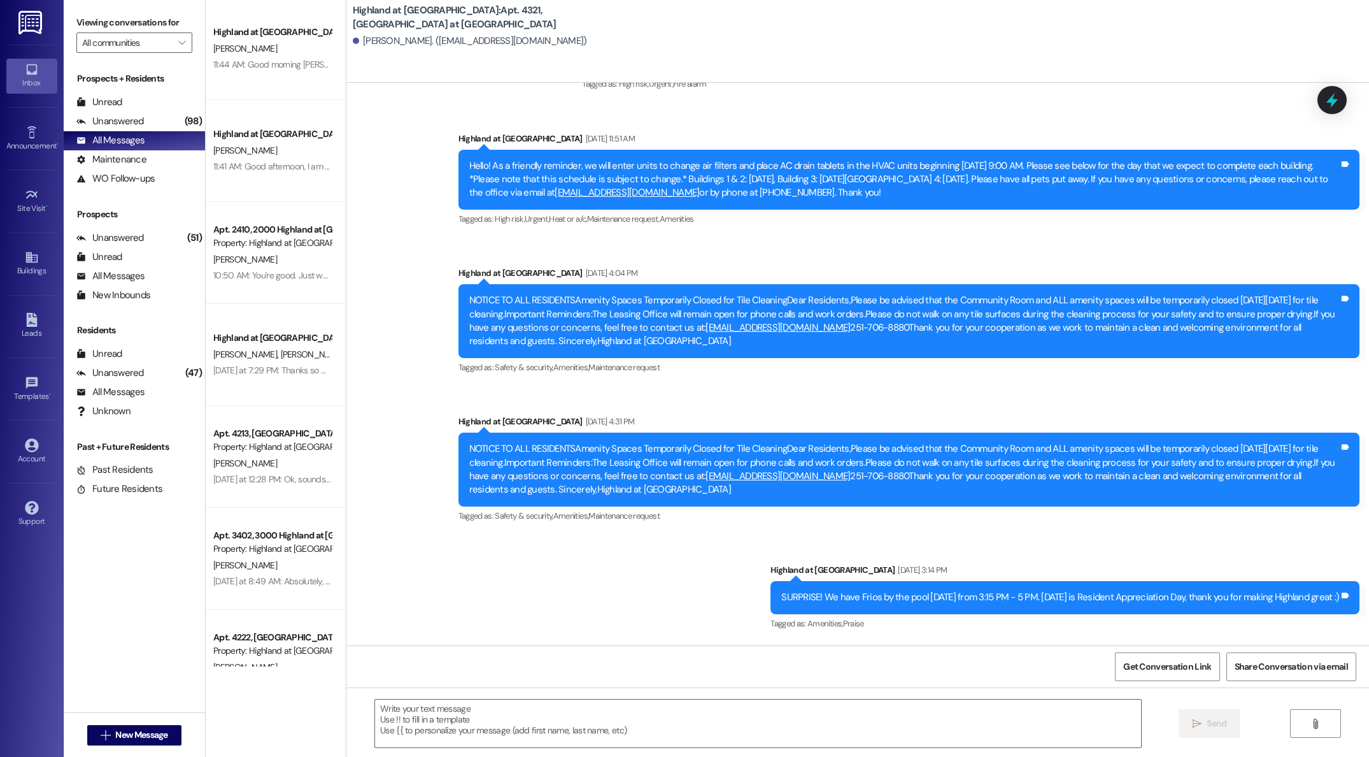
scroll to position [3662, 0]
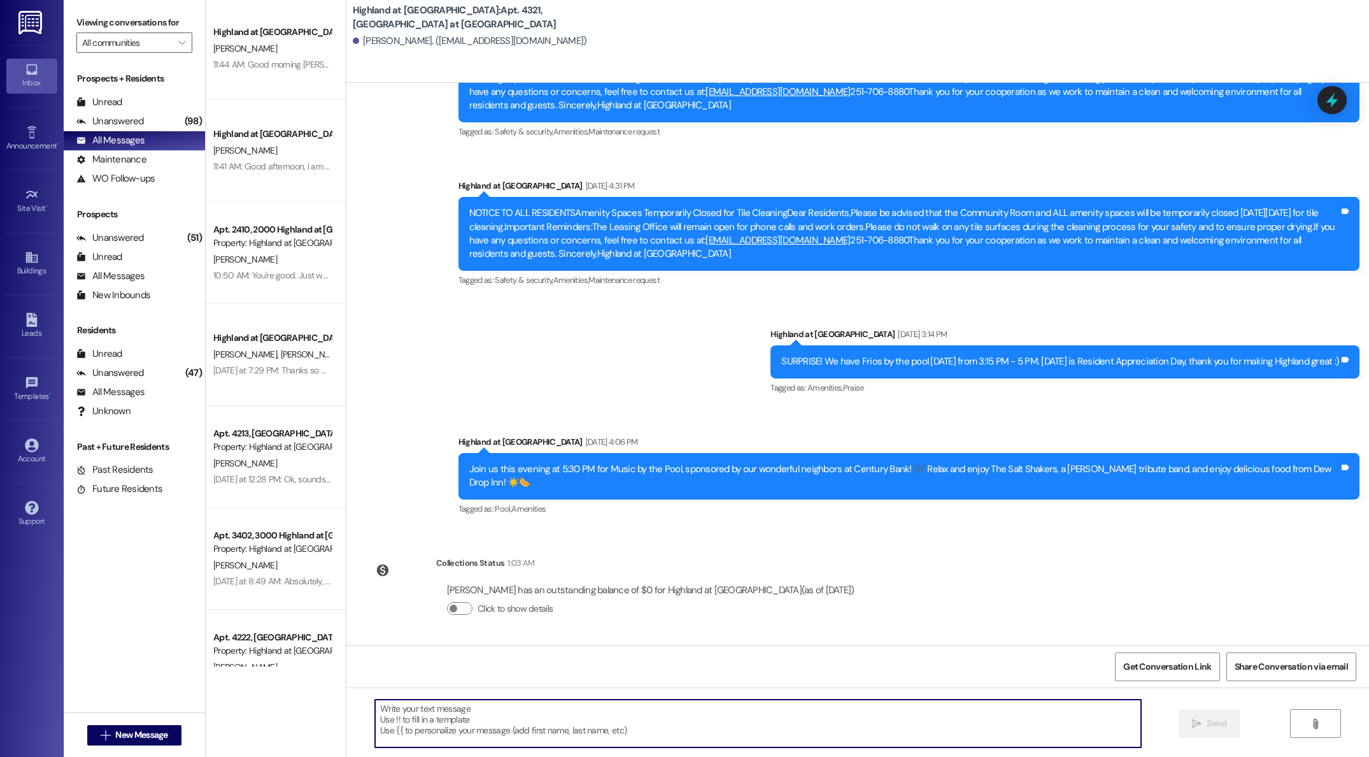
click at [527, 711] on textarea at bounding box center [758, 723] width 766 height 48
type textarea "a"
type textarea "Afternoon Chloe, you have some mail in the office. We will be open until 4 PM t…"
click at [1195, 730] on button " Send" at bounding box center [1210, 723] width 62 height 29
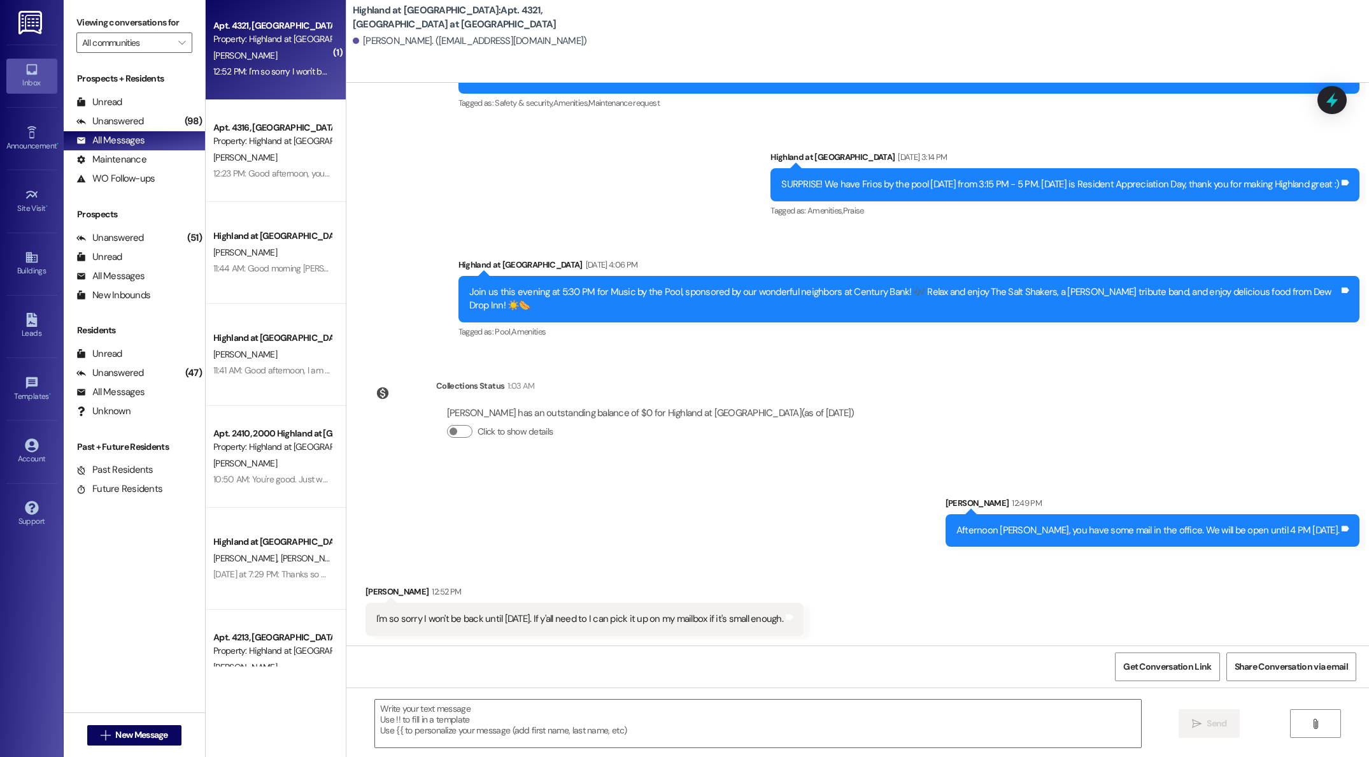
scroll to position [3839, 0]
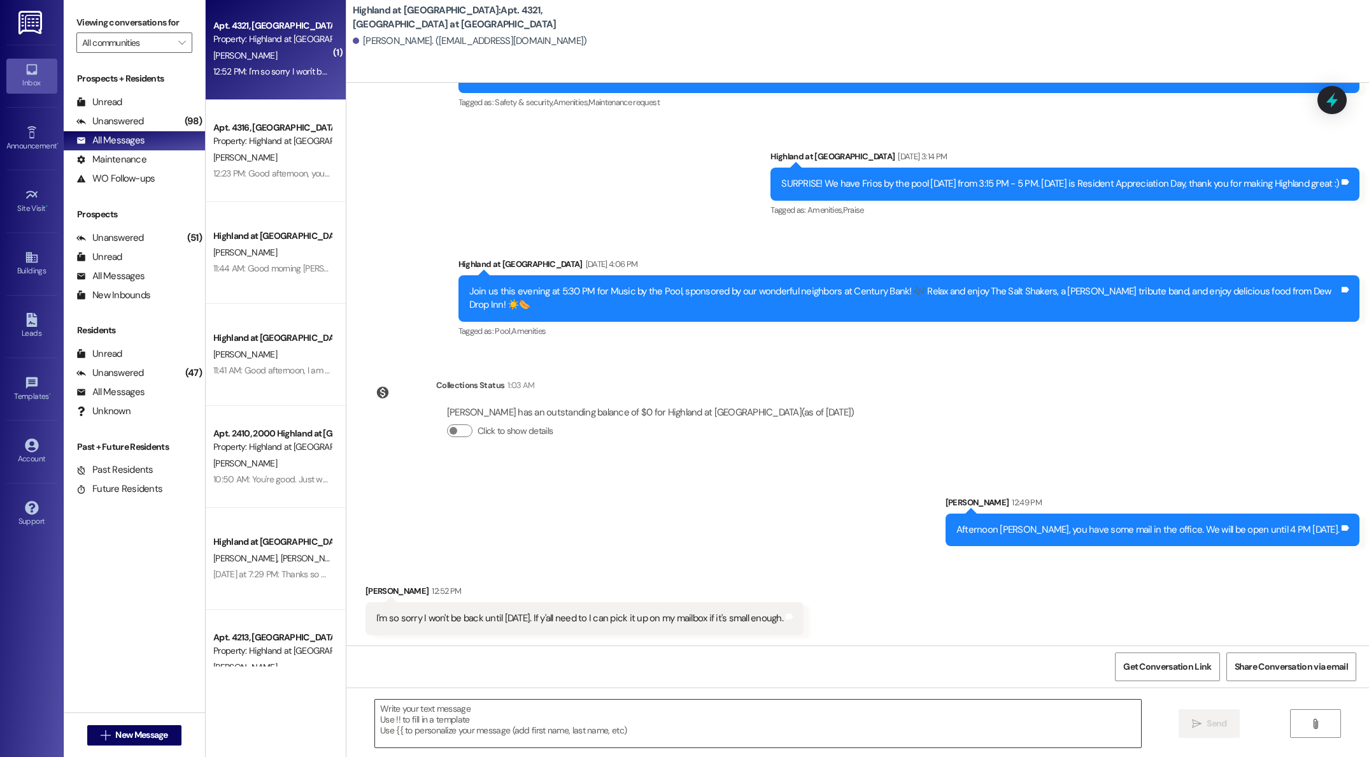
click at [639, 709] on textarea at bounding box center [758, 723] width 766 height 48
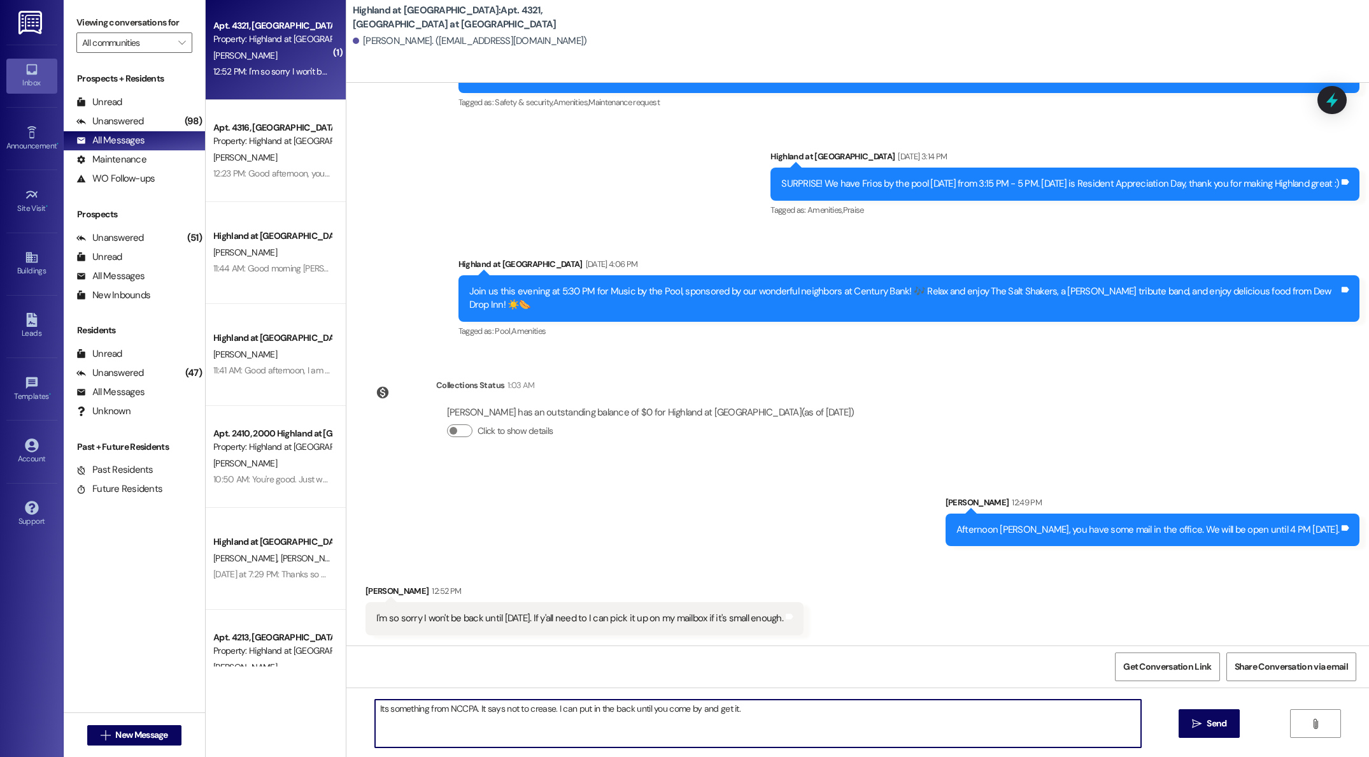
type textarea "Its something from NCCPA. It says not to crease. I can put in the back until yo…"
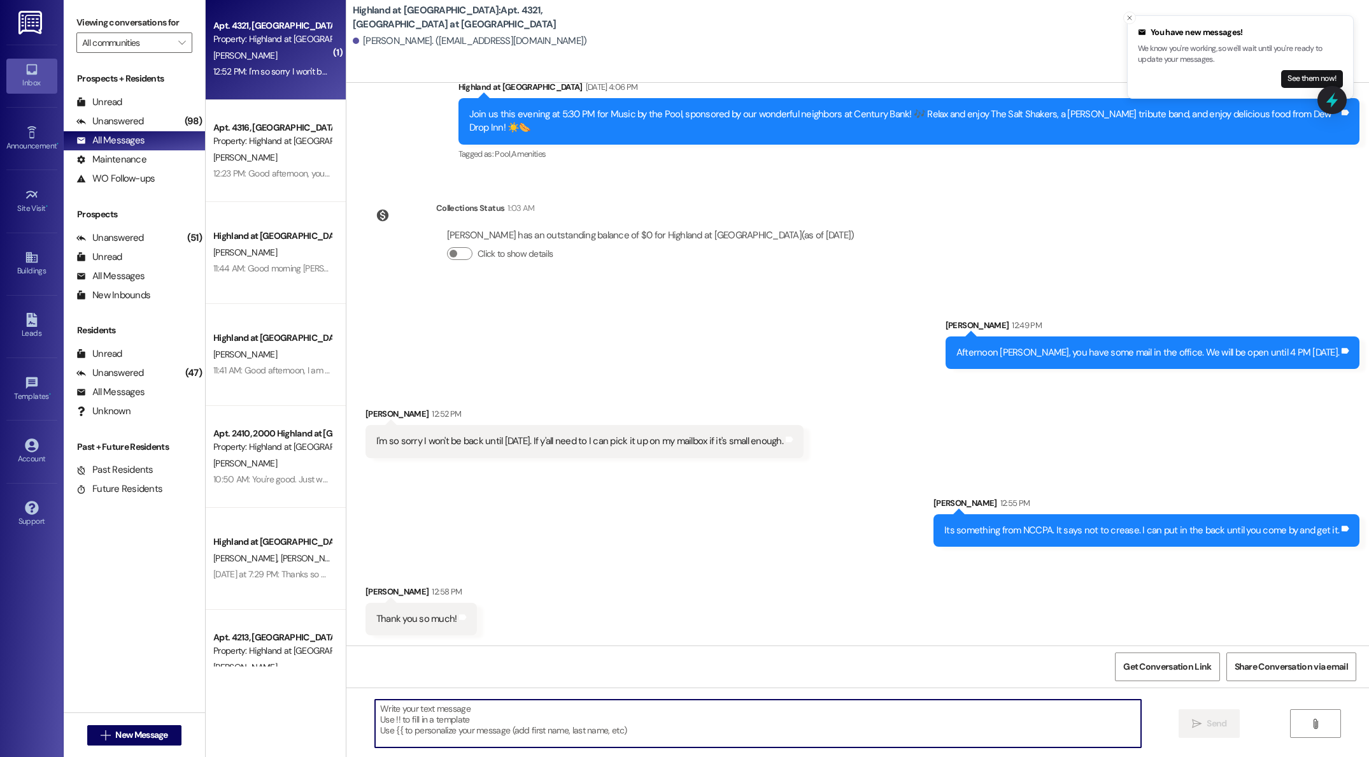
scroll to position [4017, 0]
click at [605, 721] on textarea at bounding box center [758, 723] width 766 height 48
type textarea "Absolutely, we will see you then!"
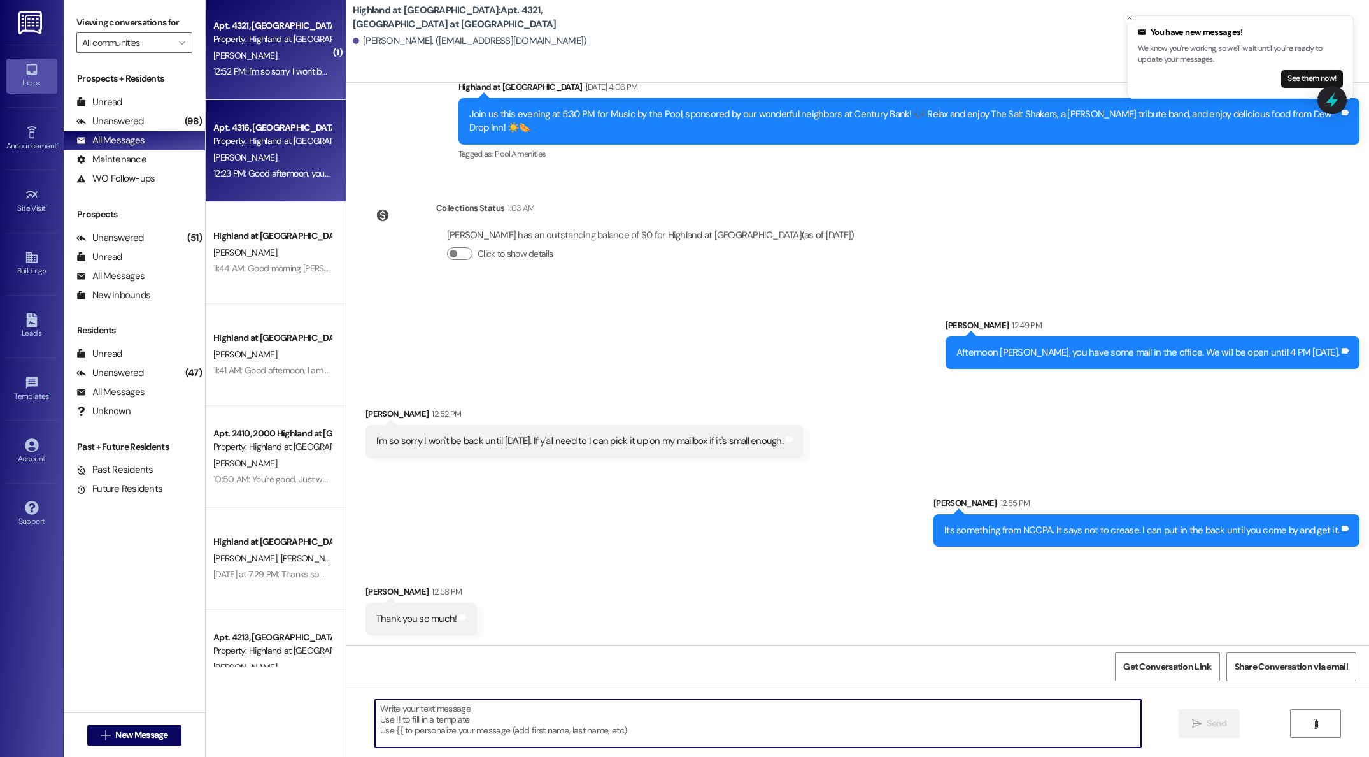
click at [264, 122] on div "Apt. 4316, [GEOGRAPHIC_DATA] at [GEOGRAPHIC_DATA]" at bounding box center [272, 127] width 118 height 13
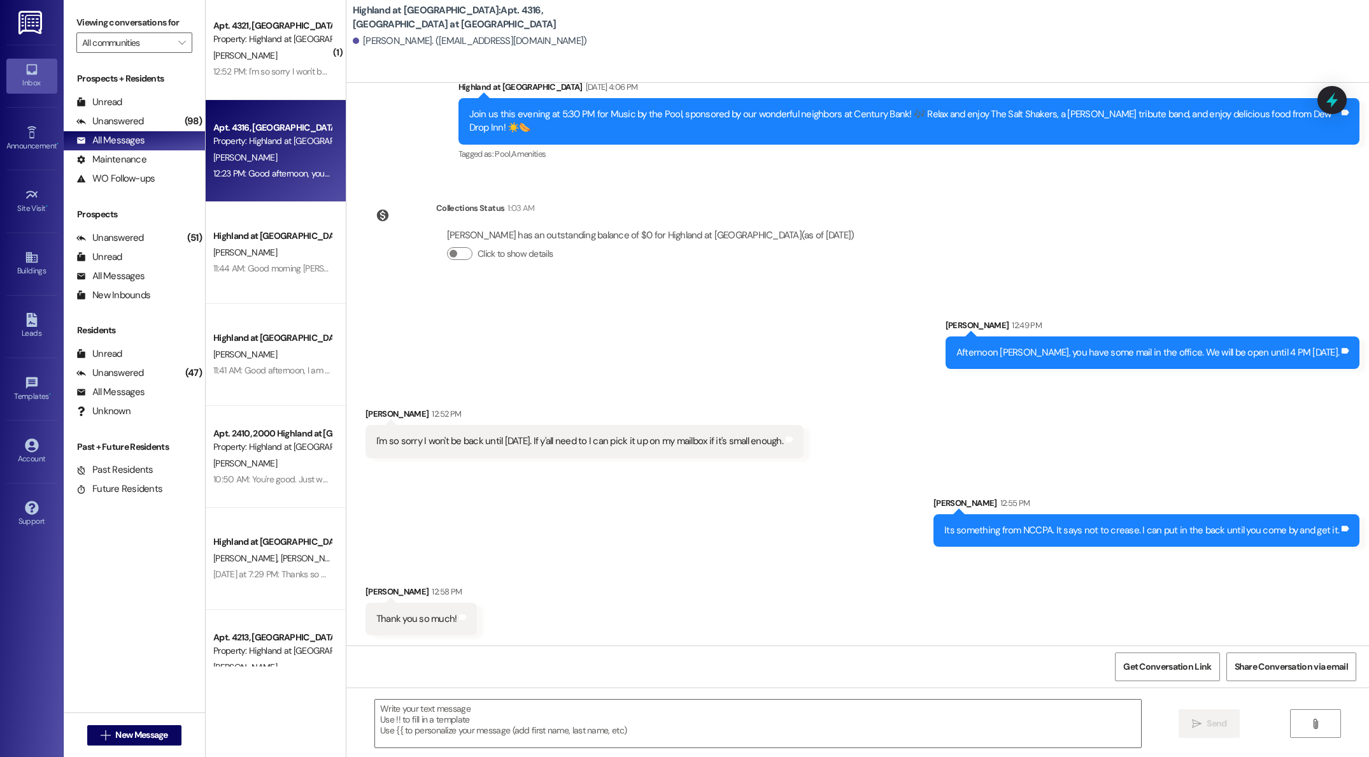
scroll to position [2733, 0]
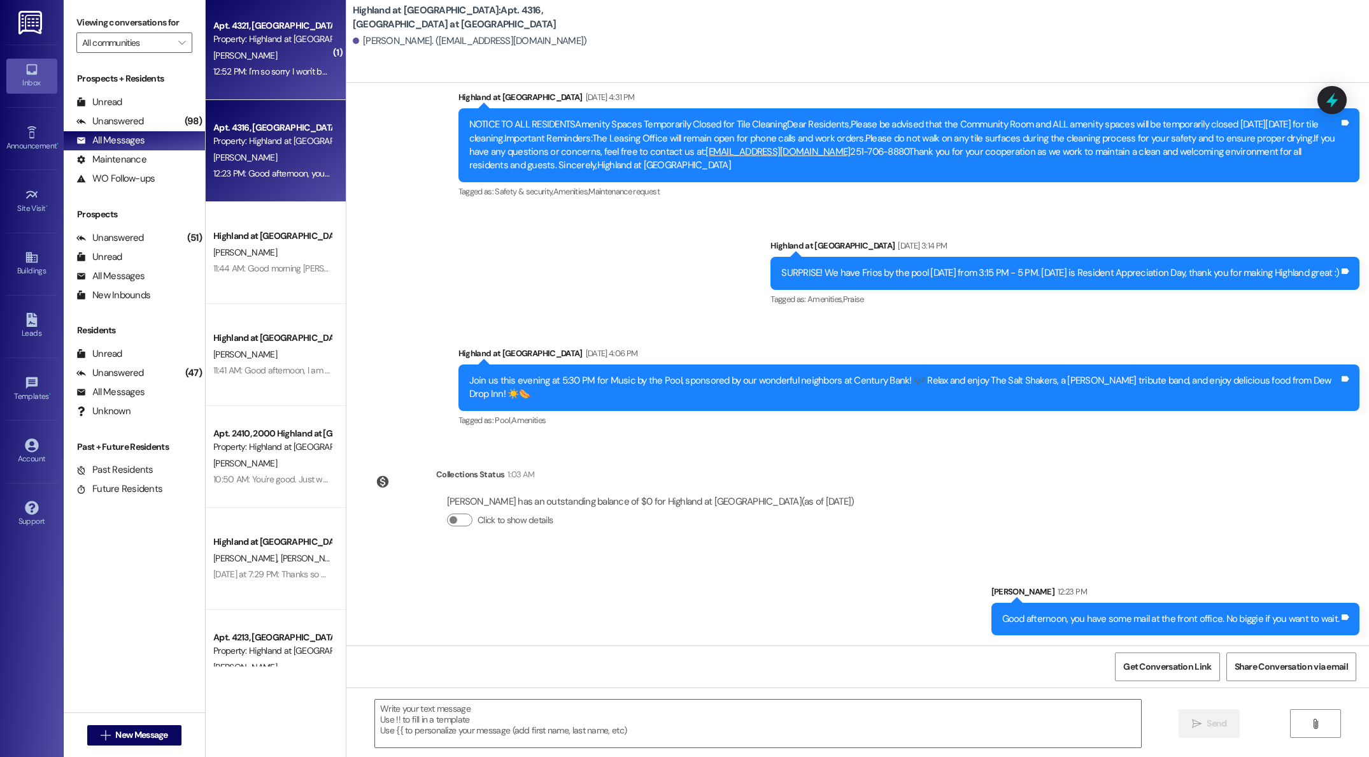
click at [257, 60] on div "[PERSON_NAME]" at bounding box center [272, 56] width 120 height 16
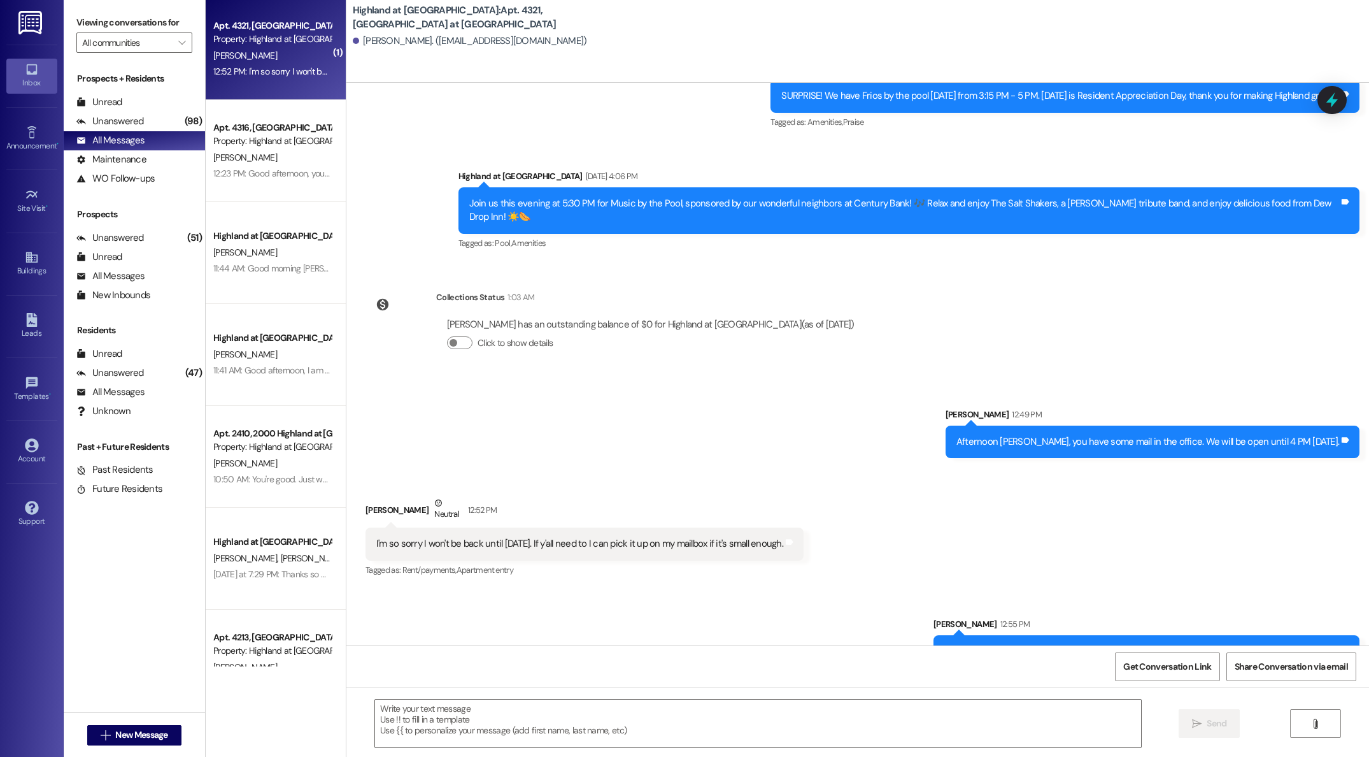
scroll to position [4067, 0]
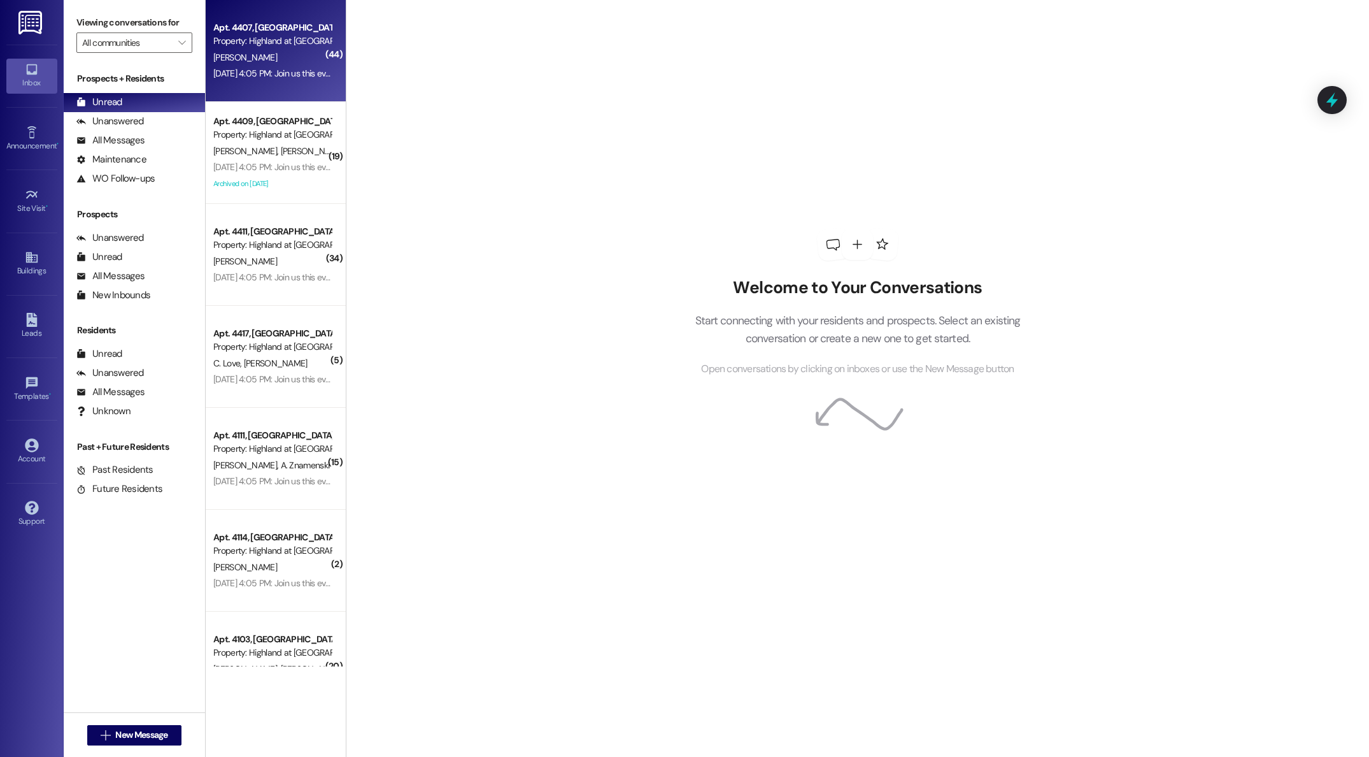
click at [286, 63] on div "[PERSON_NAME]" at bounding box center [272, 58] width 120 height 16
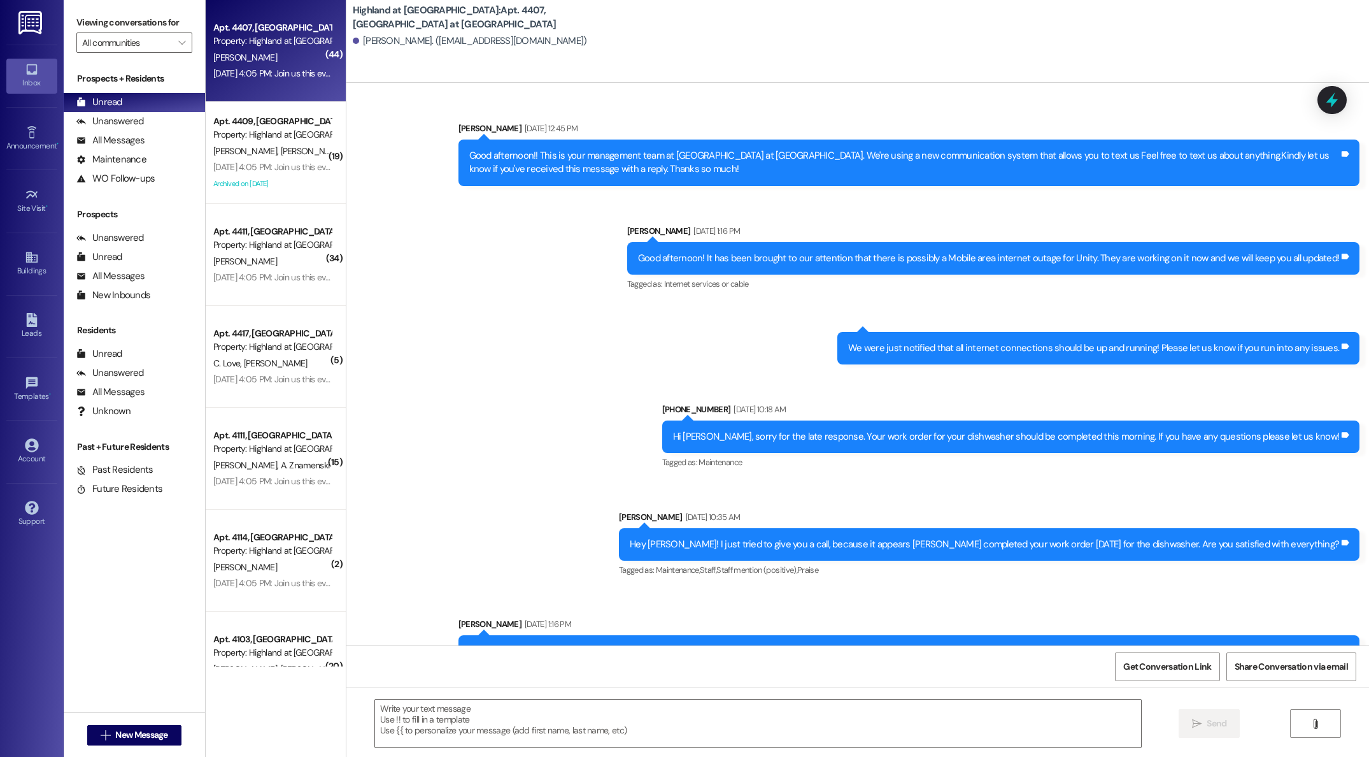
scroll to position [35754, 0]
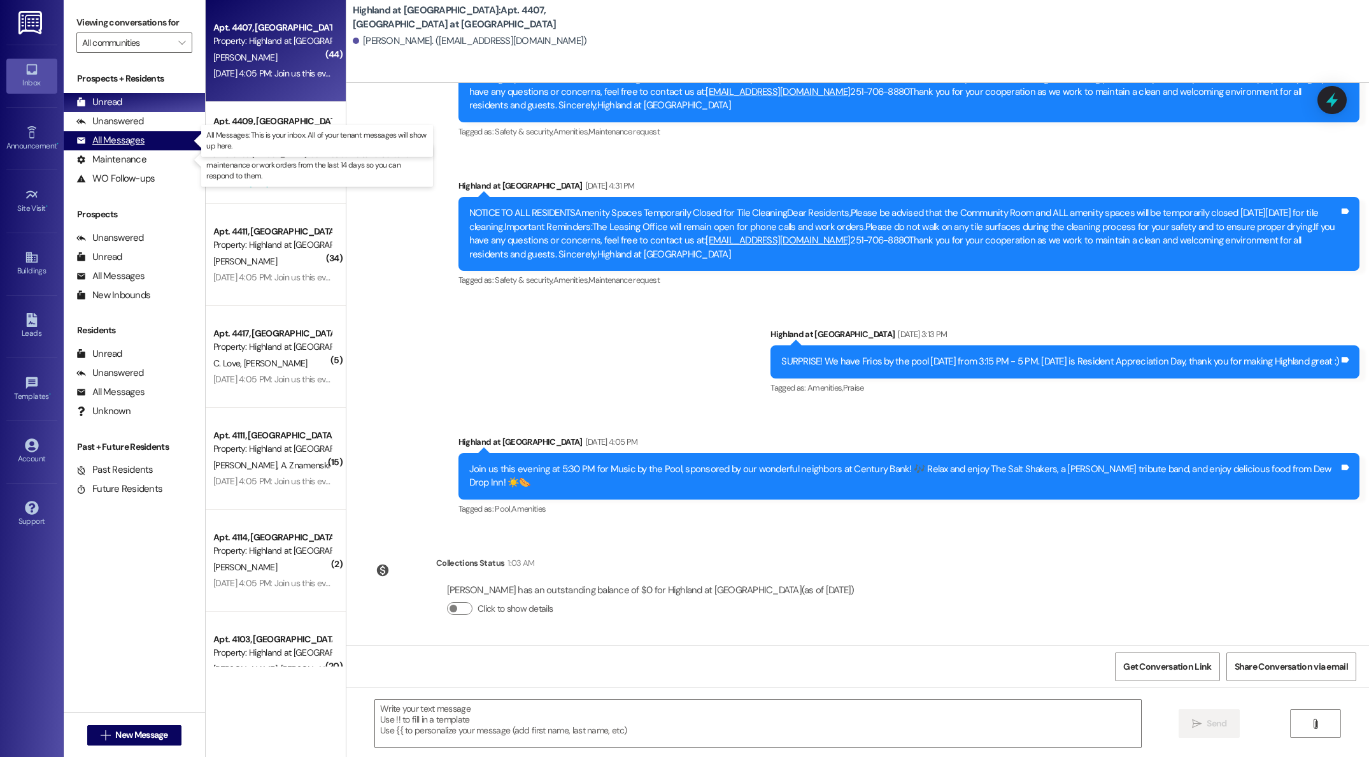
click at [104, 141] on div "All Messages" at bounding box center [110, 140] width 68 height 13
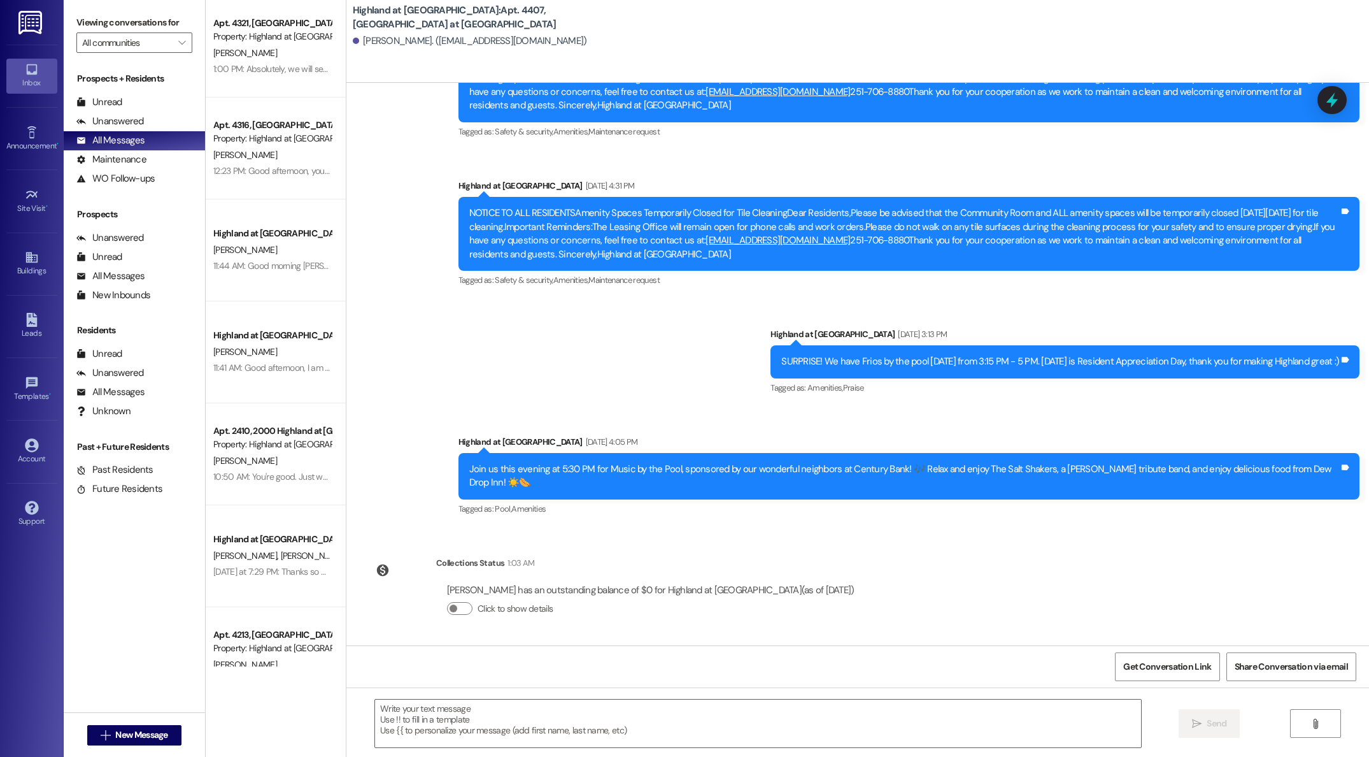
scroll to position [6, 0]
